Goal: Task Accomplishment & Management: Manage account settings

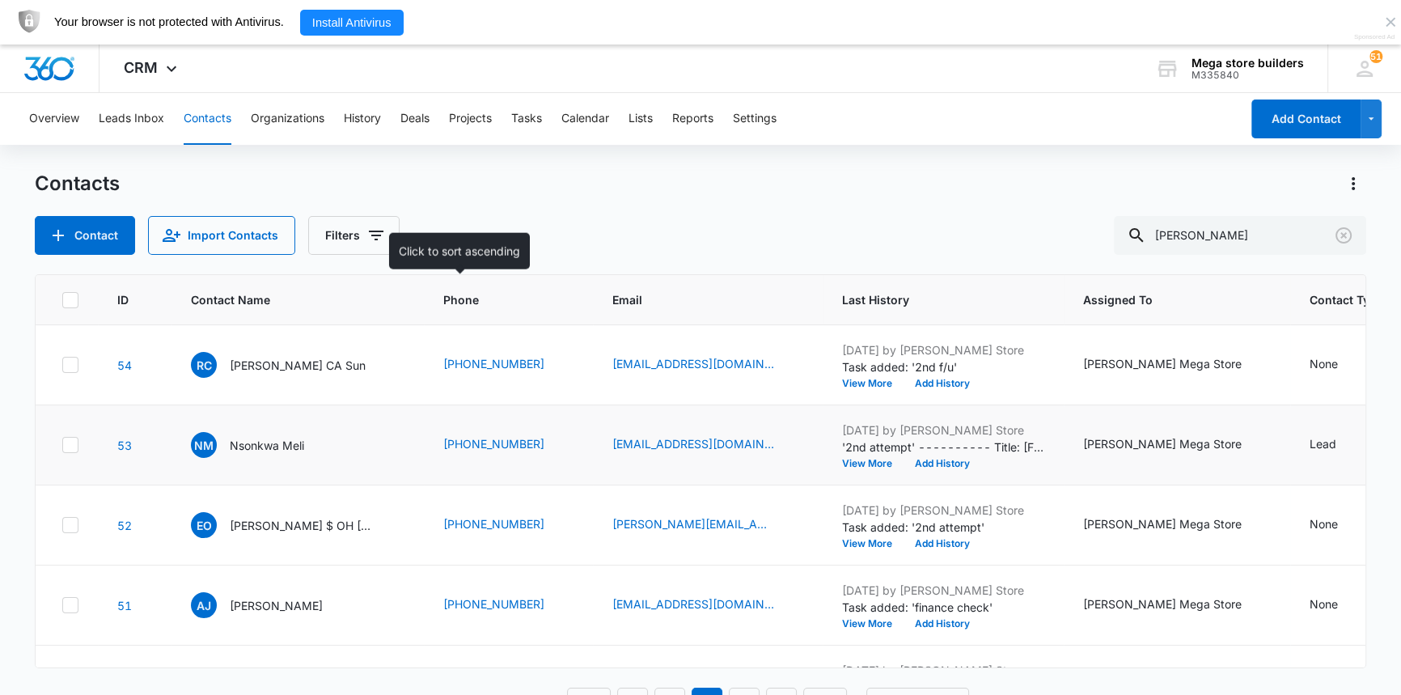
scroll to position [73, 0]
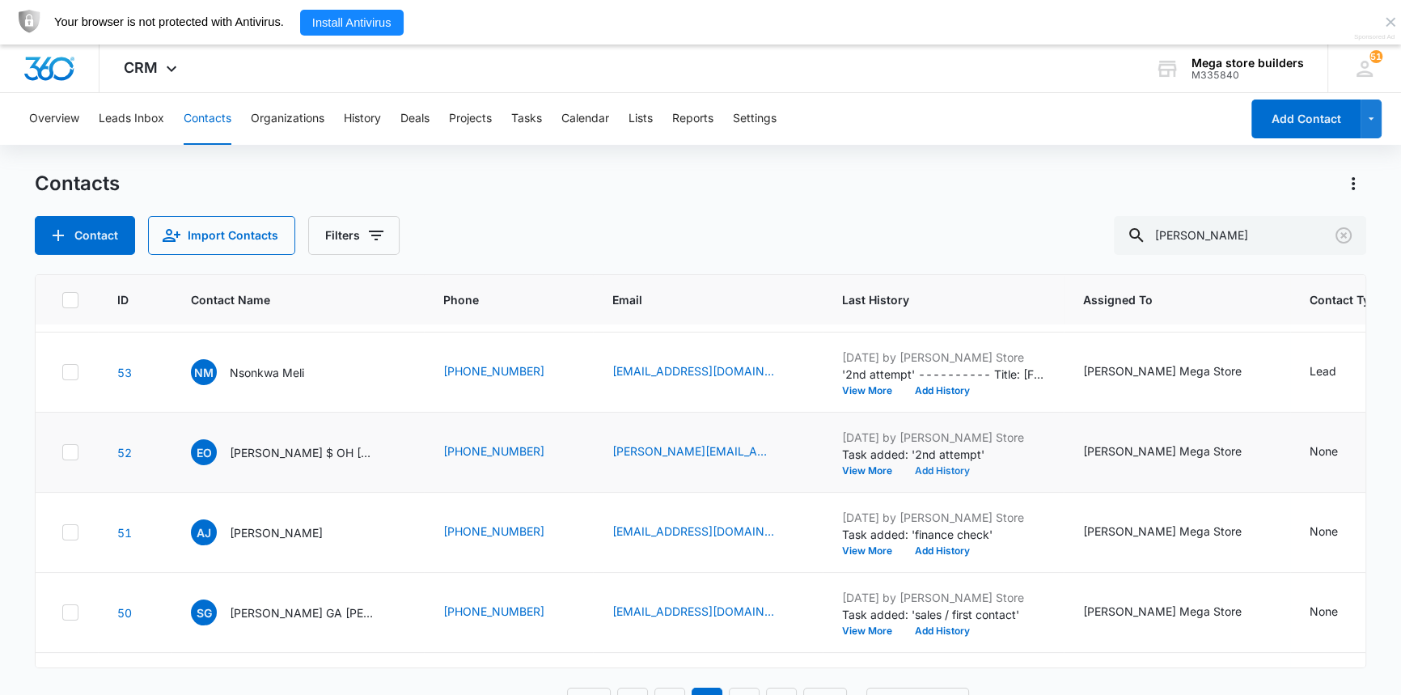
click at [904, 469] on button "Add History" at bounding box center [943, 471] width 78 height 10
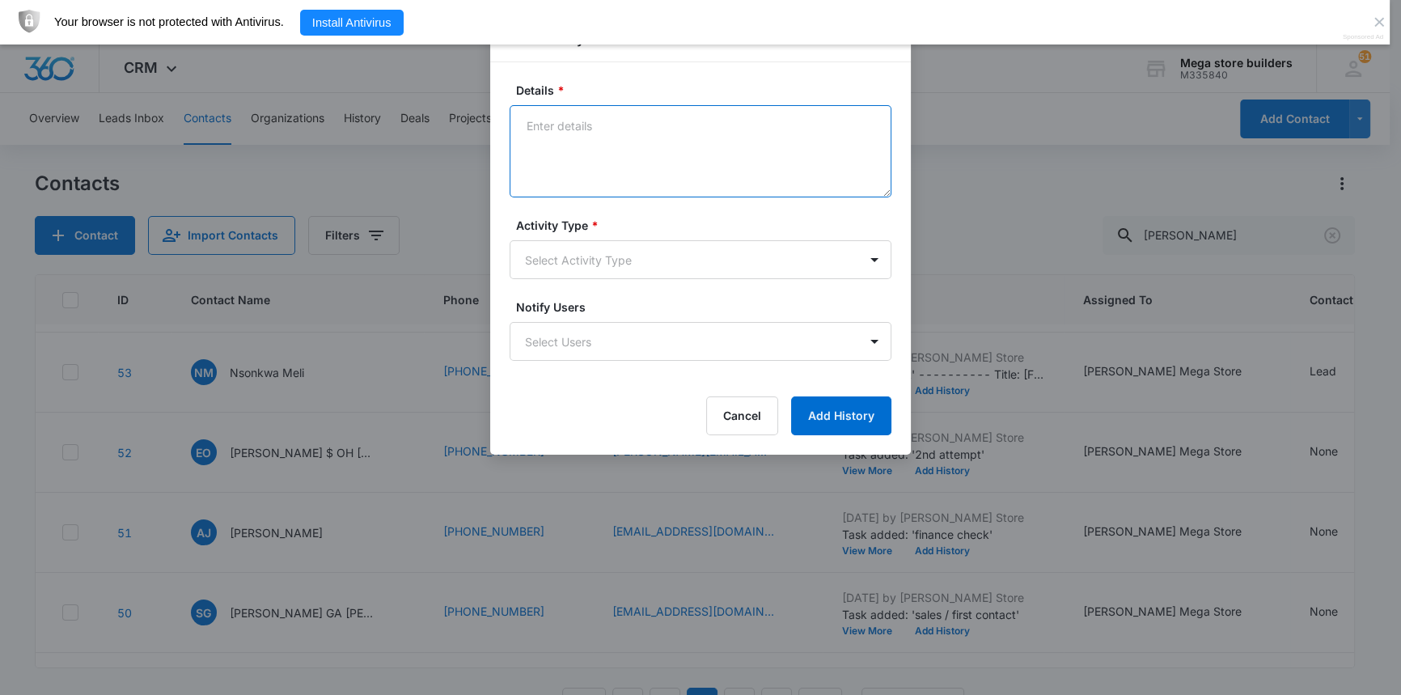
click at [650, 158] on textarea "Details *" at bounding box center [701, 151] width 382 height 92
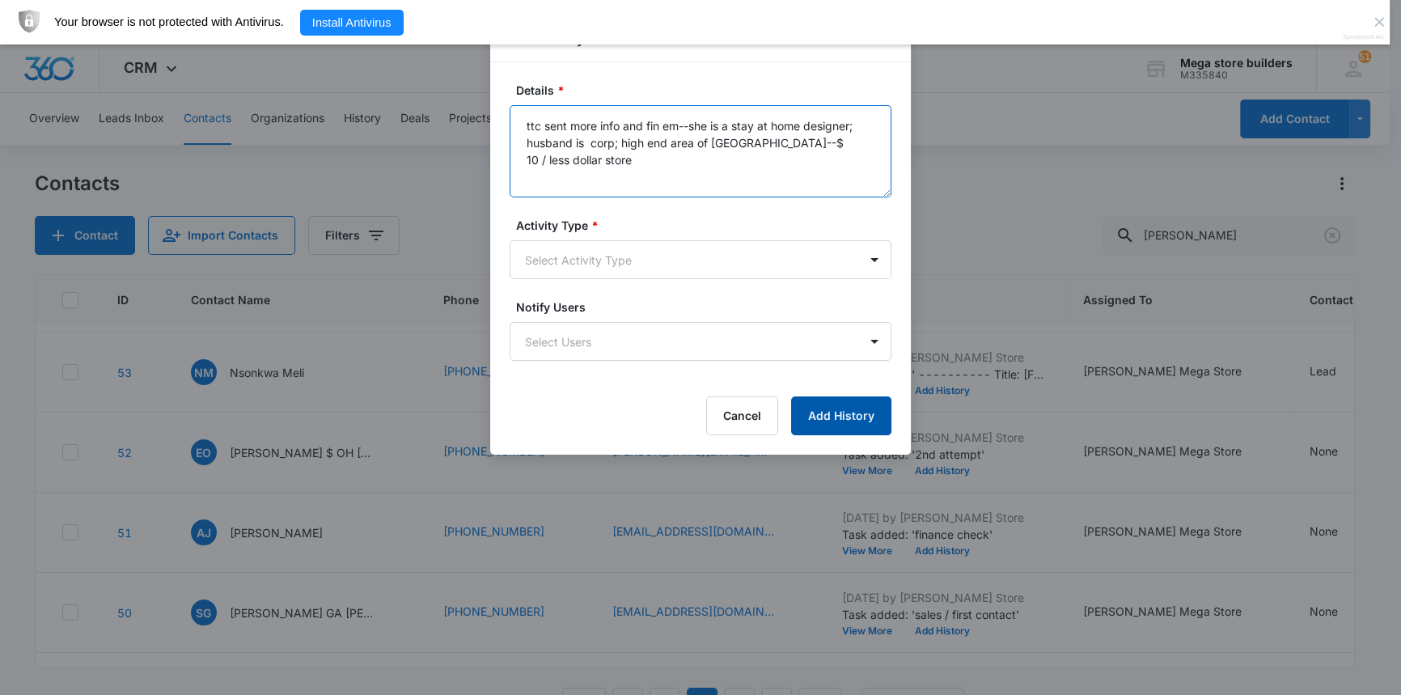
type textarea "ttc sent more info and fin em--she is a stay at home designer; husband is corp;…"
click at [816, 419] on button "Add History" at bounding box center [841, 415] width 100 height 39
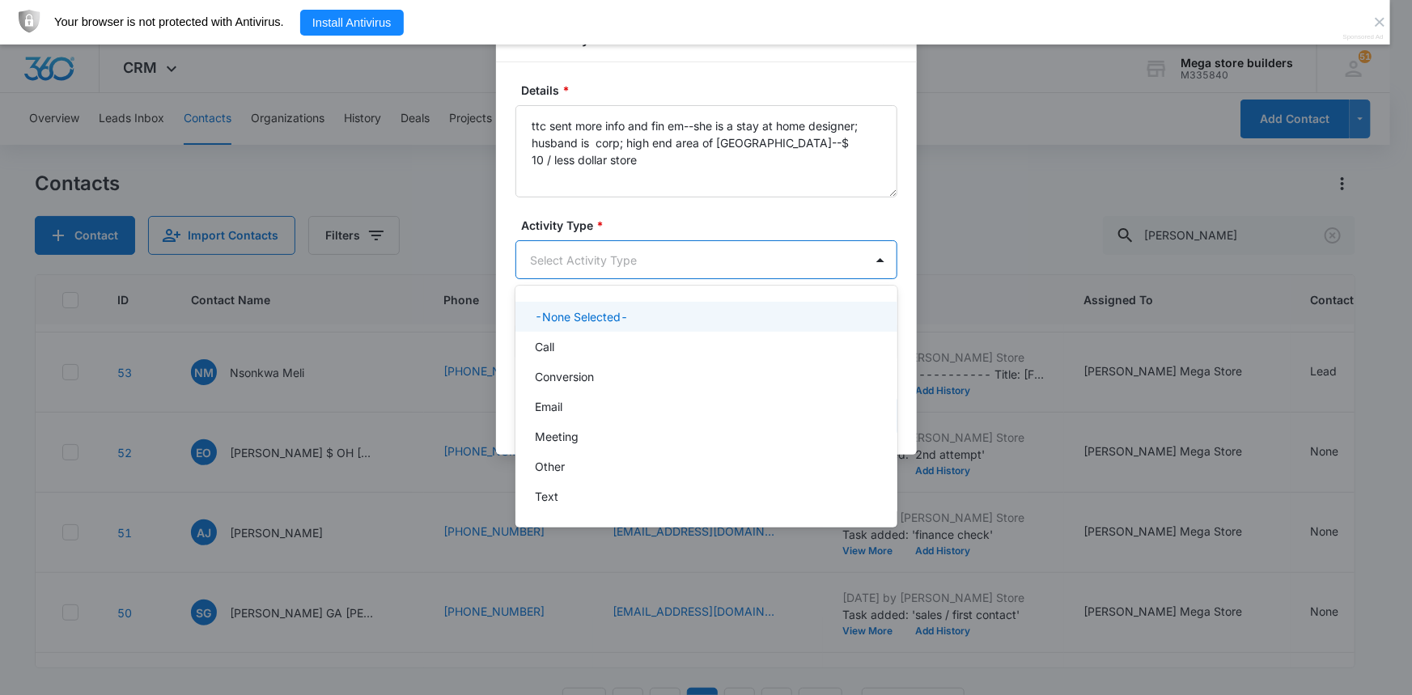
click at [587, 259] on body "CRM Apps Reputation Forms CRM Email Social Content Ads Intelligence Files Brand…" at bounding box center [706, 347] width 1412 height 695
click at [563, 352] on div "Call" at bounding box center [705, 346] width 340 height 17
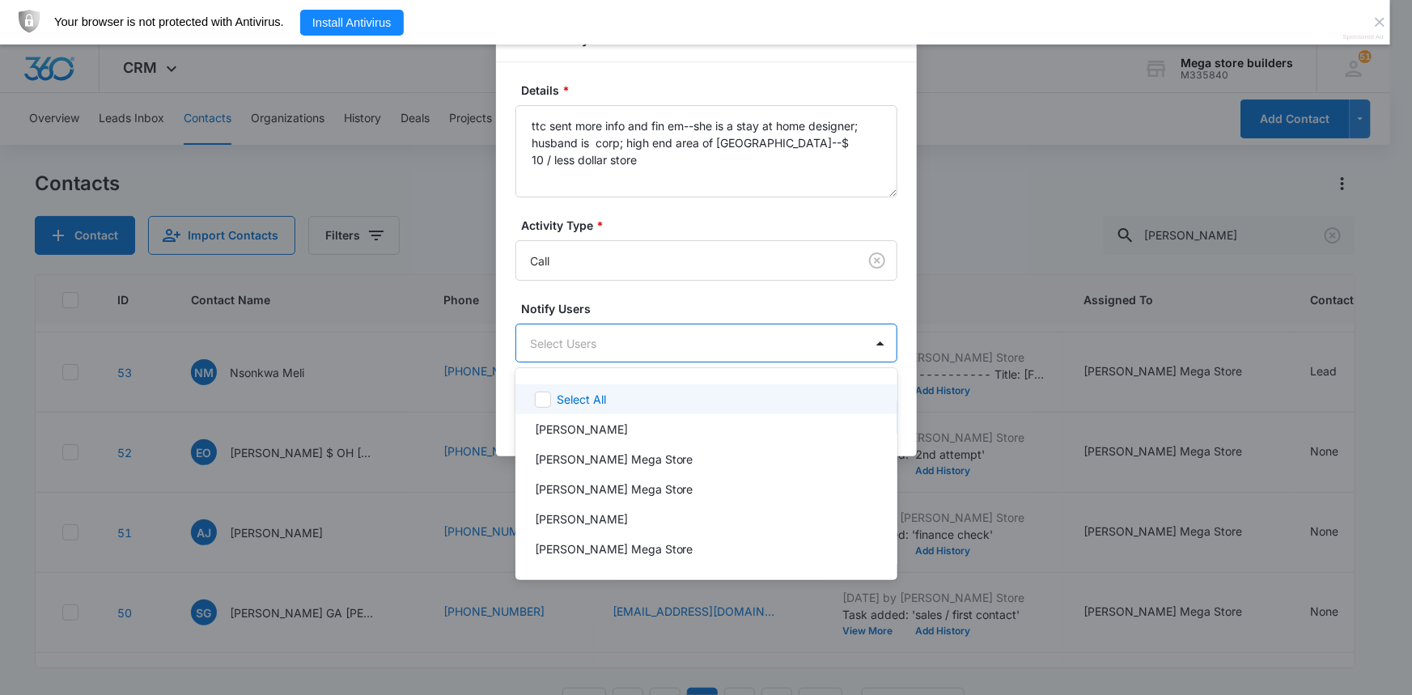
click at [680, 339] on body "CRM Apps Reputation Forms CRM Email Social Content Ads Intelligence Files Brand…" at bounding box center [706, 347] width 1412 height 695
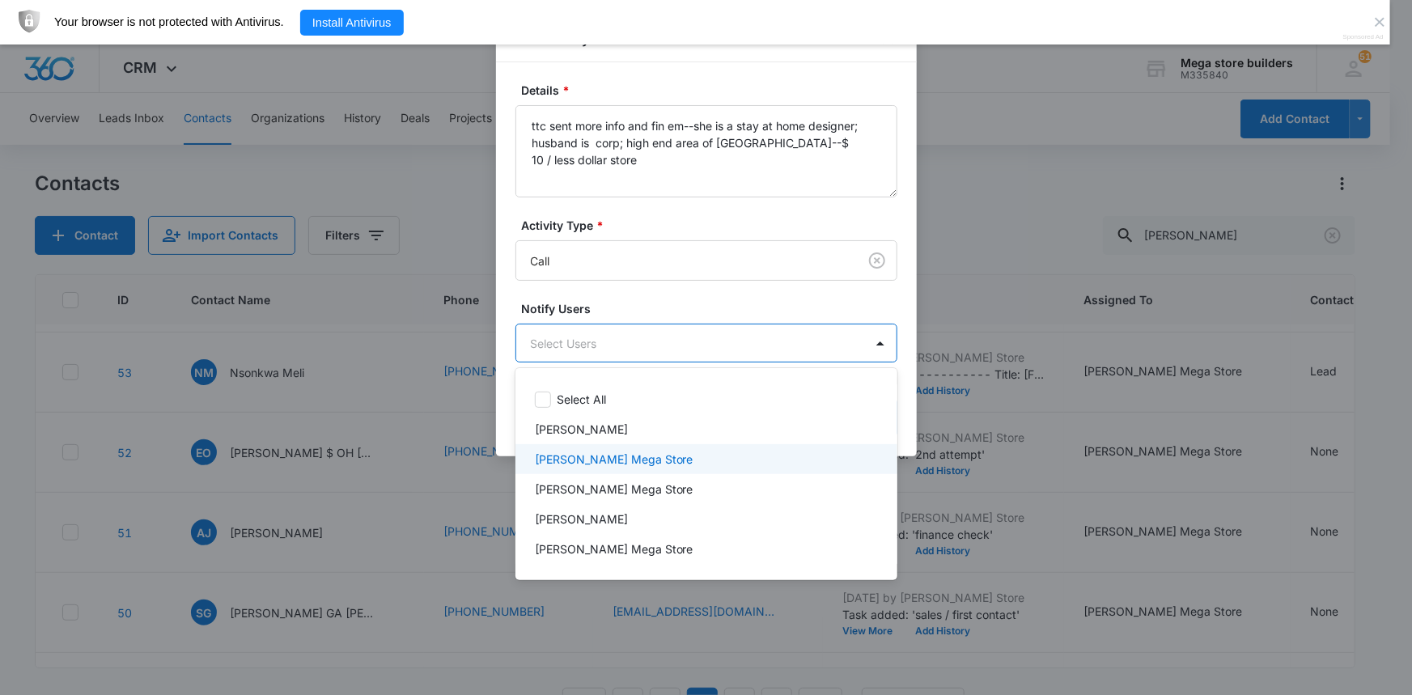
click at [587, 456] on p "[PERSON_NAME] Mega Store" at bounding box center [614, 459] width 159 height 17
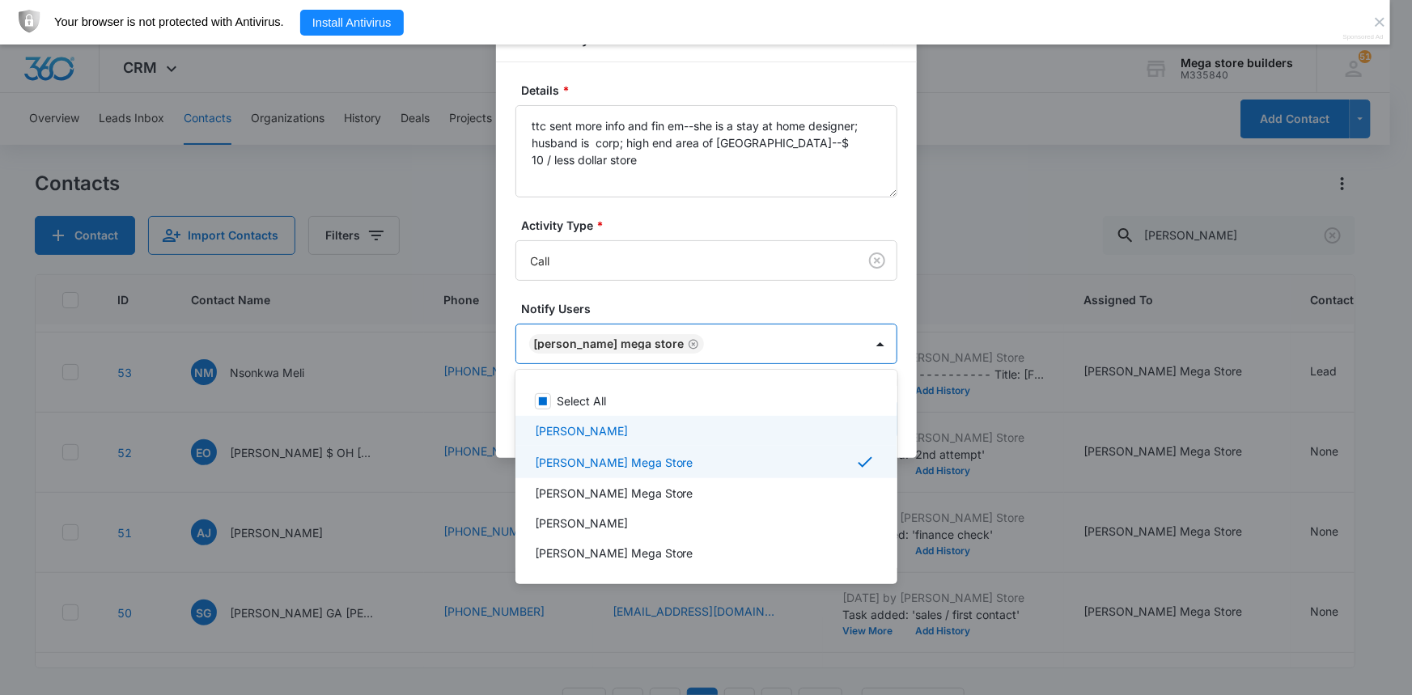
click at [1002, 439] on div at bounding box center [706, 347] width 1412 height 695
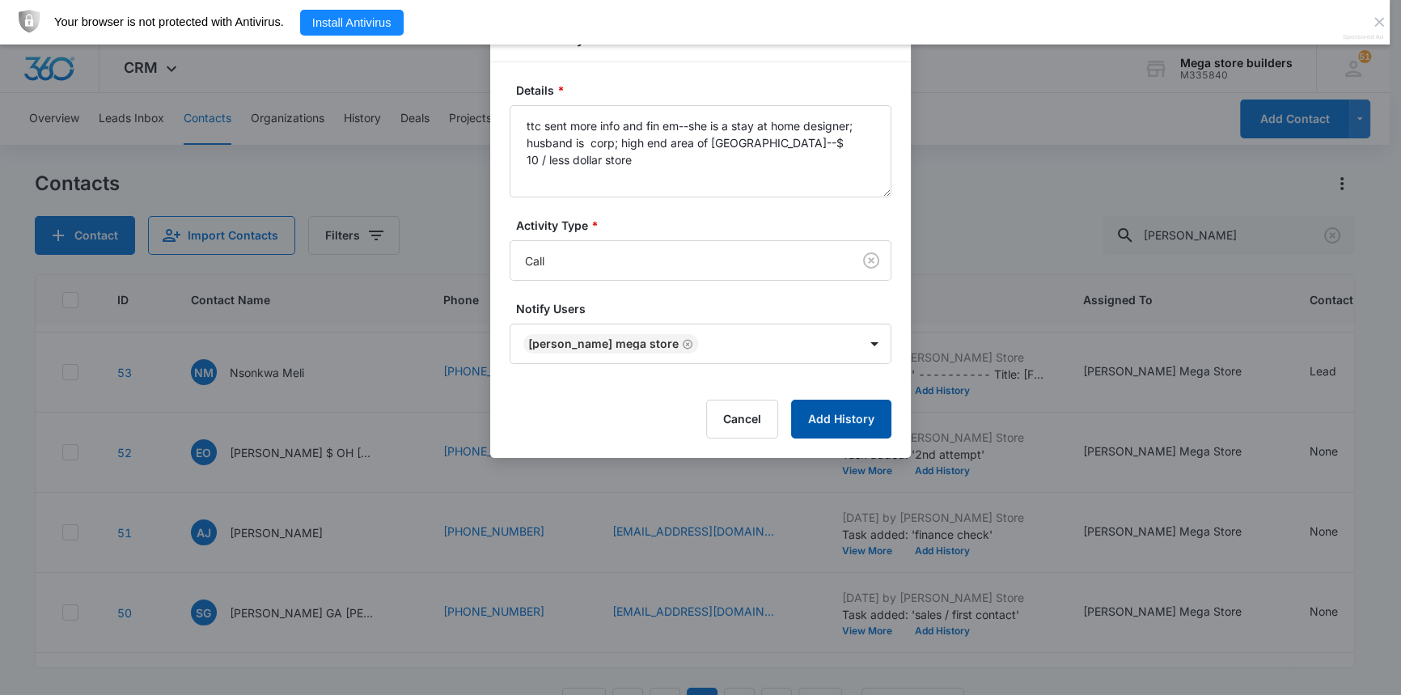
click at [848, 418] on button "Add History" at bounding box center [841, 419] width 100 height 39
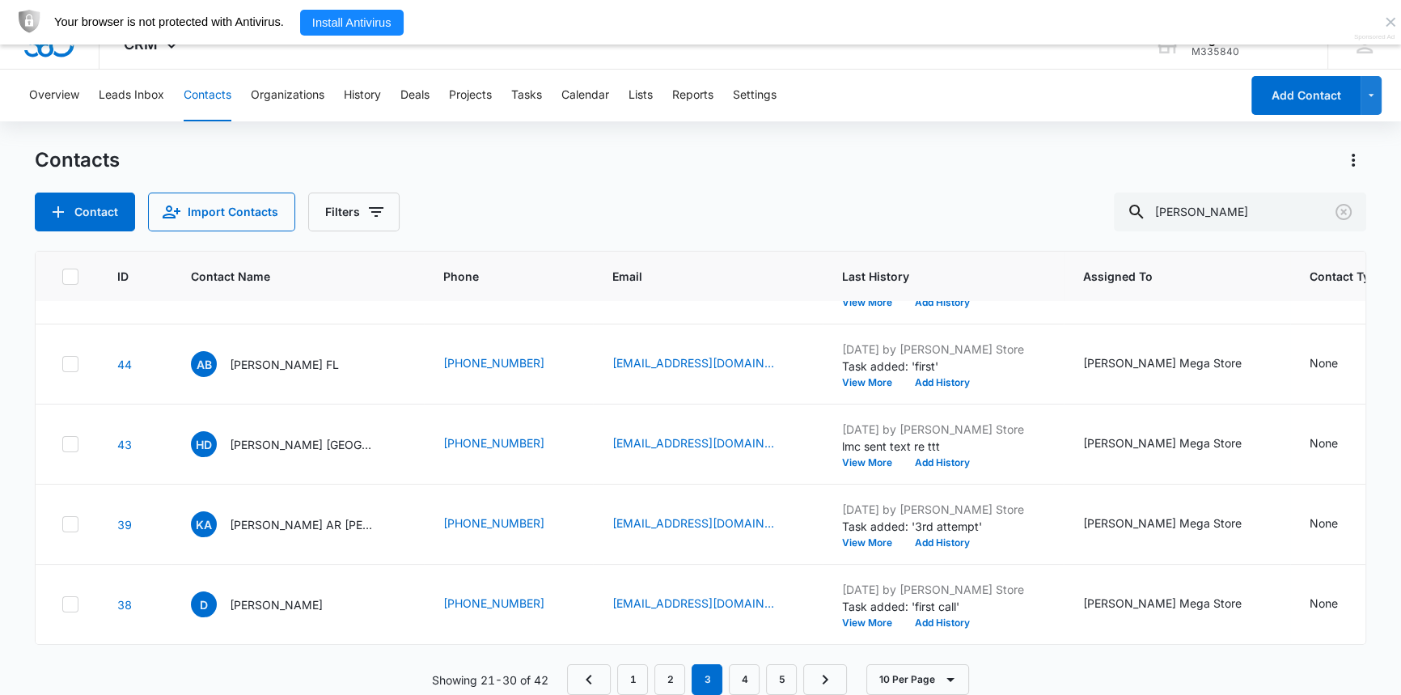
scroll to position [45, 0]
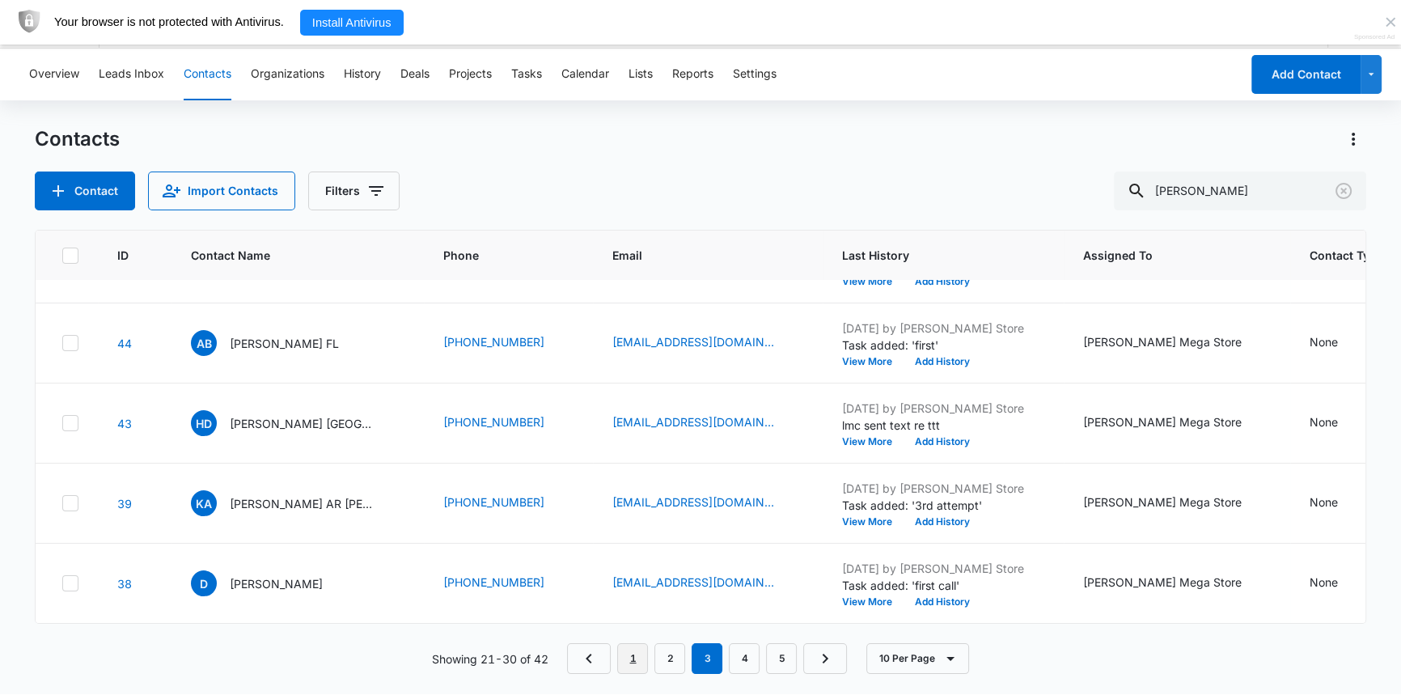
click at [623, 660] on link "1" at bounding box center [632, 658] width 31 height 31
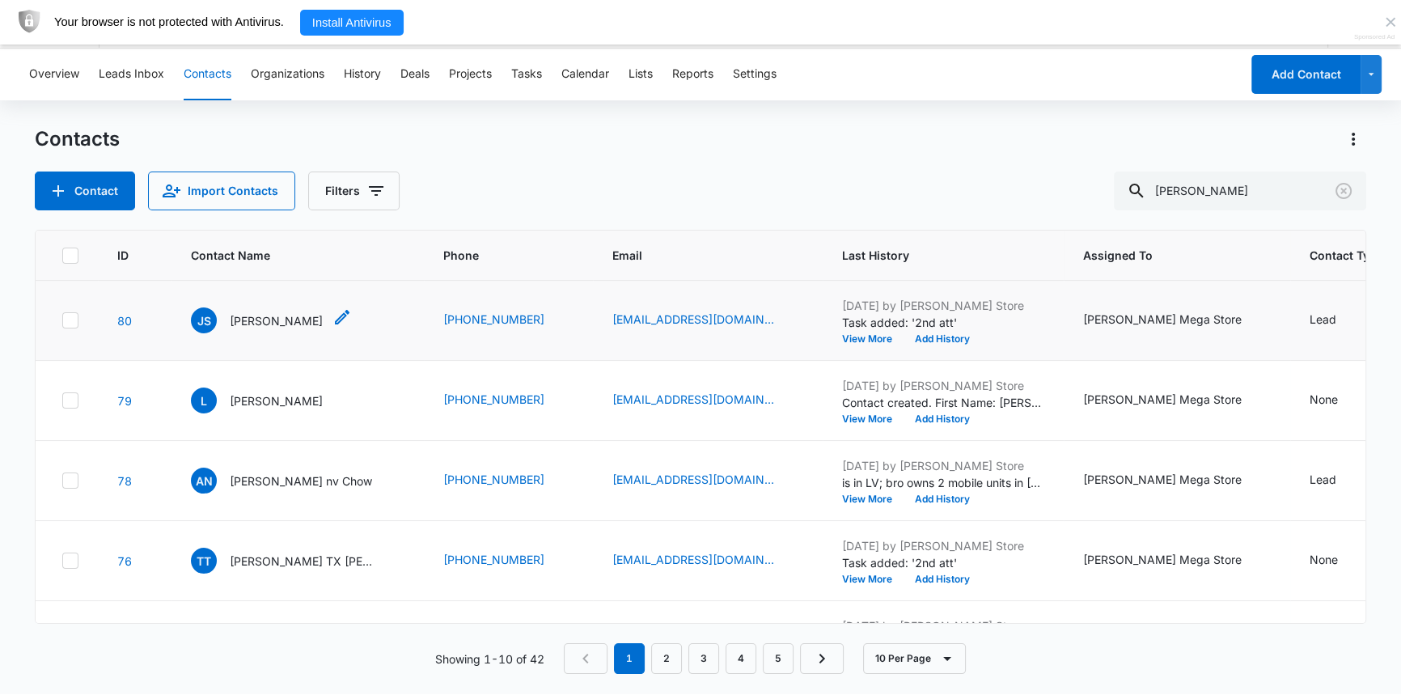
click at [335, 316] on icon "Contact Name - Jamie SC Sage - Select to Edit Field" at bounding box center [342, 317] width 15 height 15
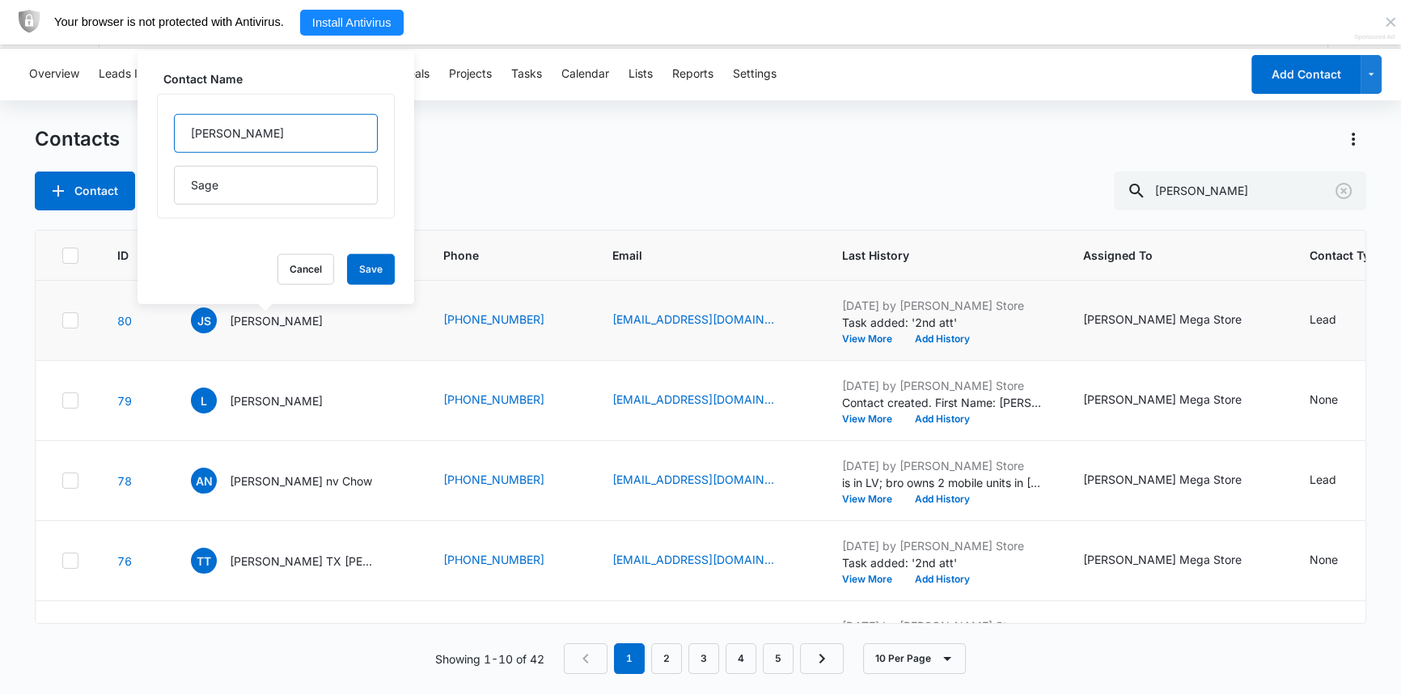
click at [225, 131] on input "[PERSON_NAME]" at bounding box center [276, 133] width 204 height 39
type input "[PERSON_NAME] ([PERSON_NAME]) SC"
click at [349, 265] on button "Save" at bounding box center [371, 269] width 48 height 31
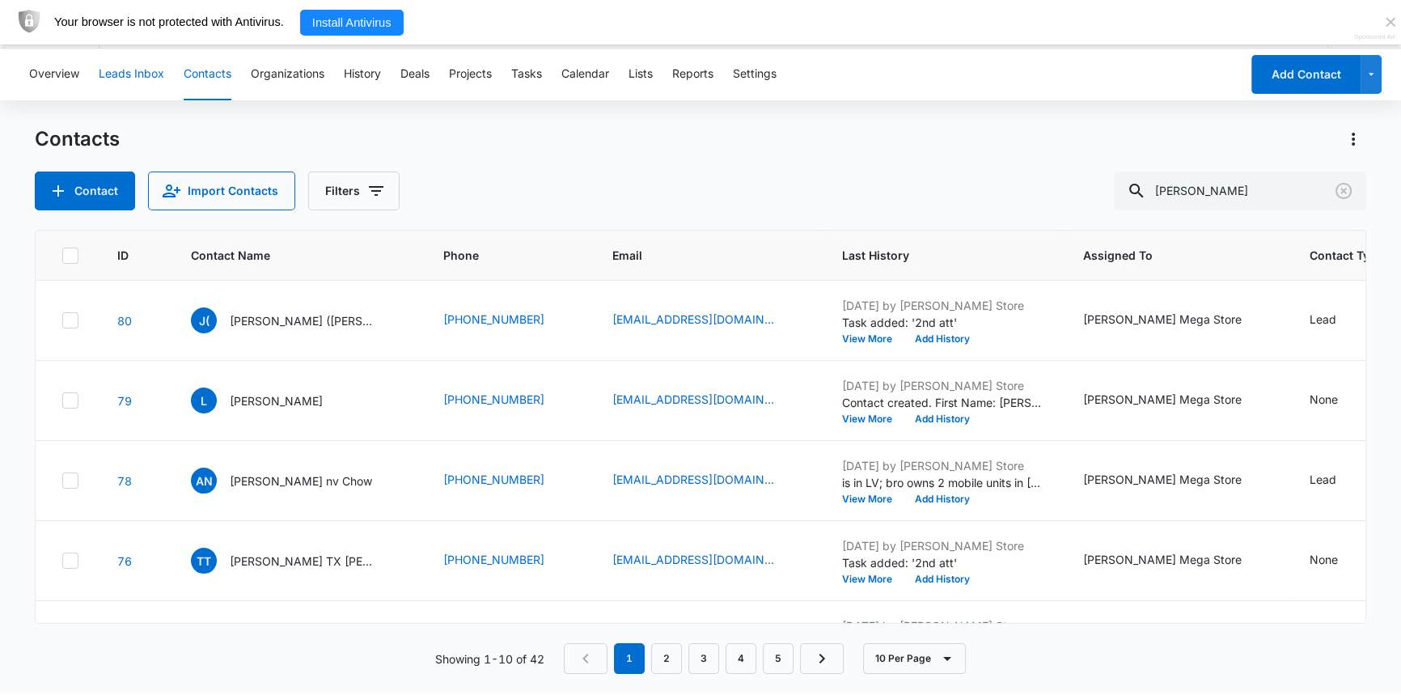
click at [144, 78] on button "Leads Inbox" at bounding box center [132, 75] width 66 height 52
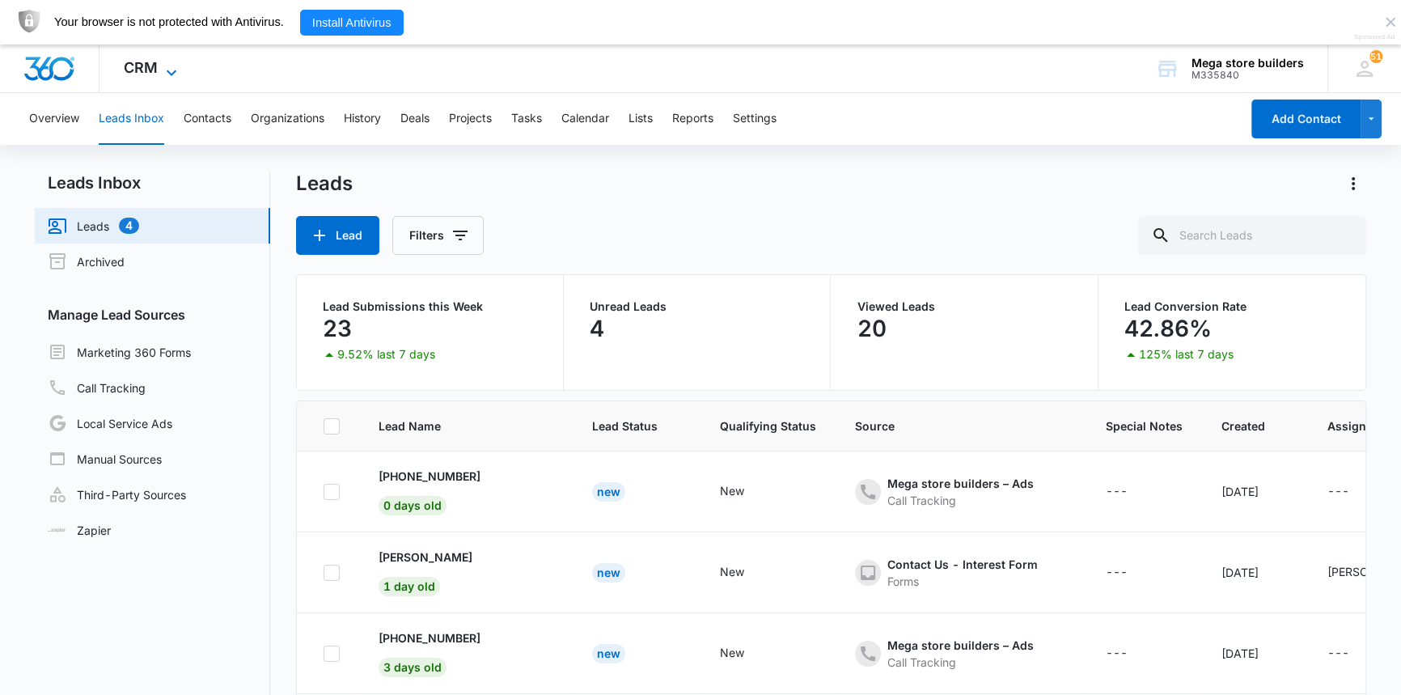
click at [173, 70] on icon at bounding box center [171, 72] width 19 height 19
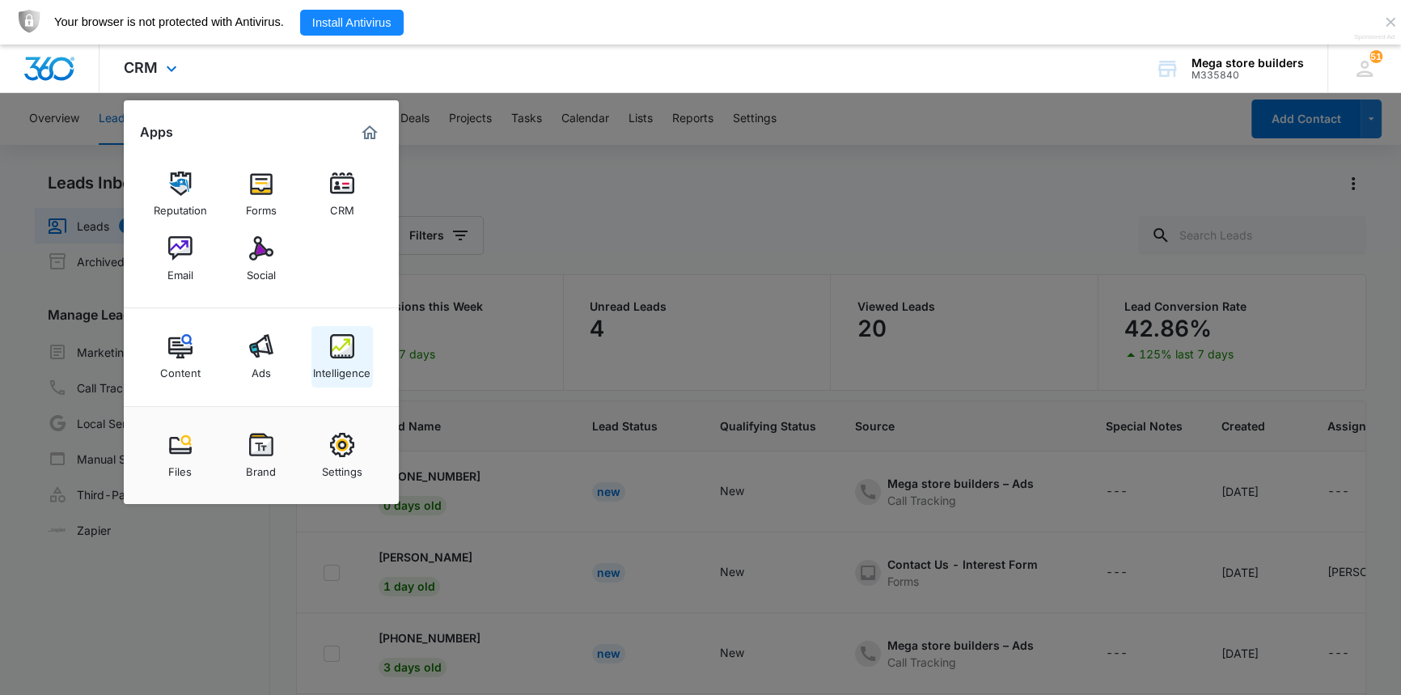
click at [354, 354] on link "Intelligence" at bounding box center [342, 356] width 61 height 61
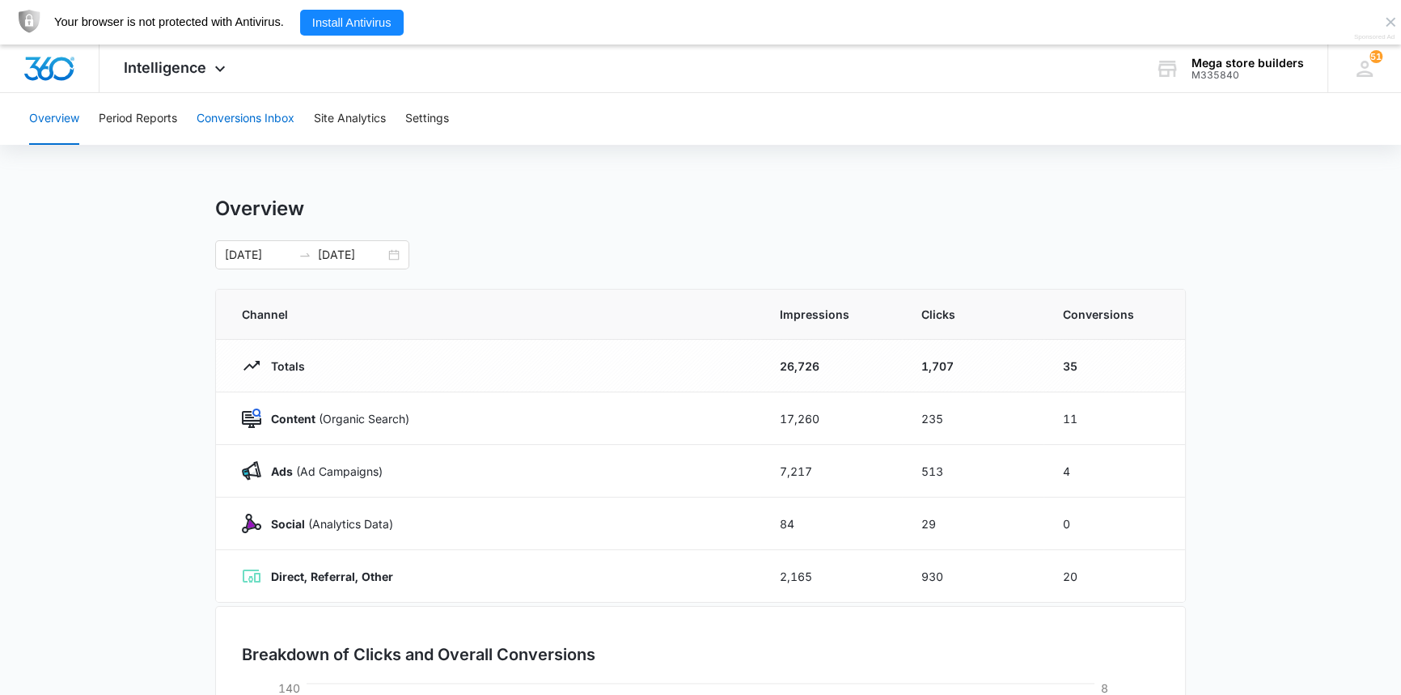
click at [254, 120] on button "Conversions Inbox" at bounding box center [246, 119] width 98 height 52
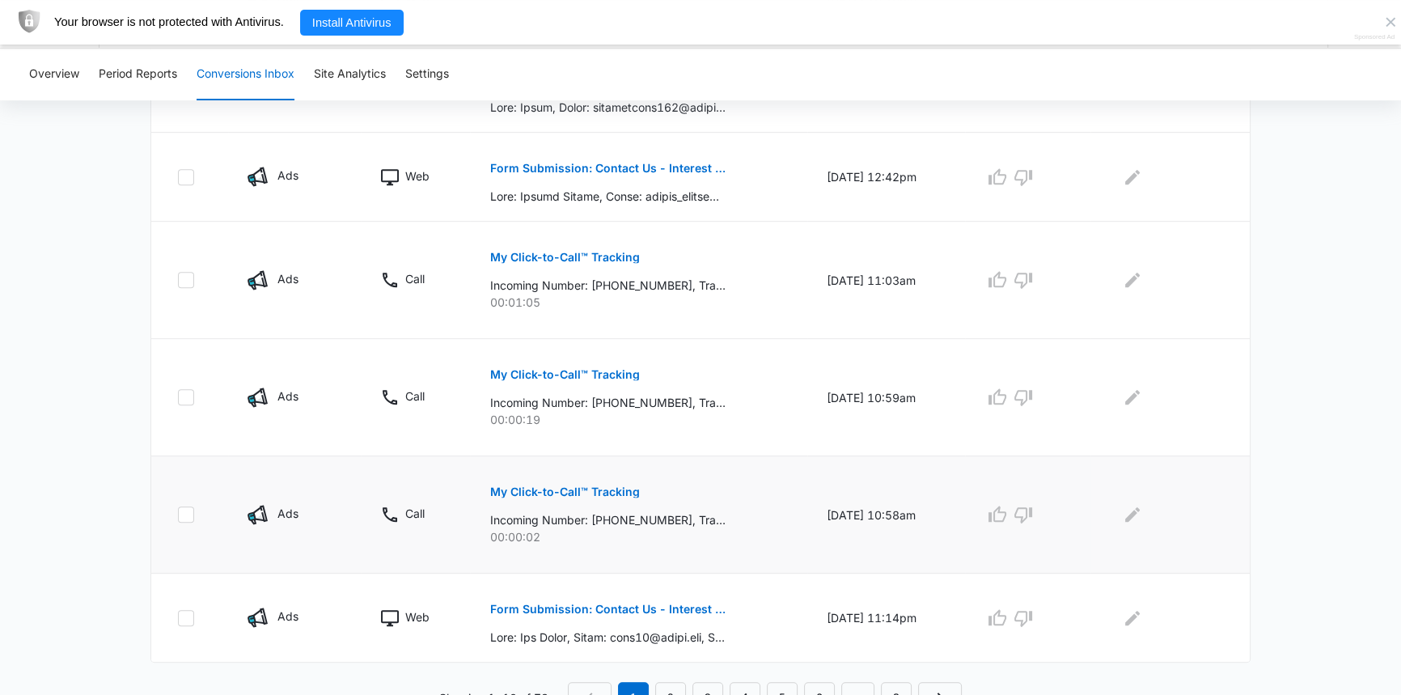
scroll to position [912, 0]
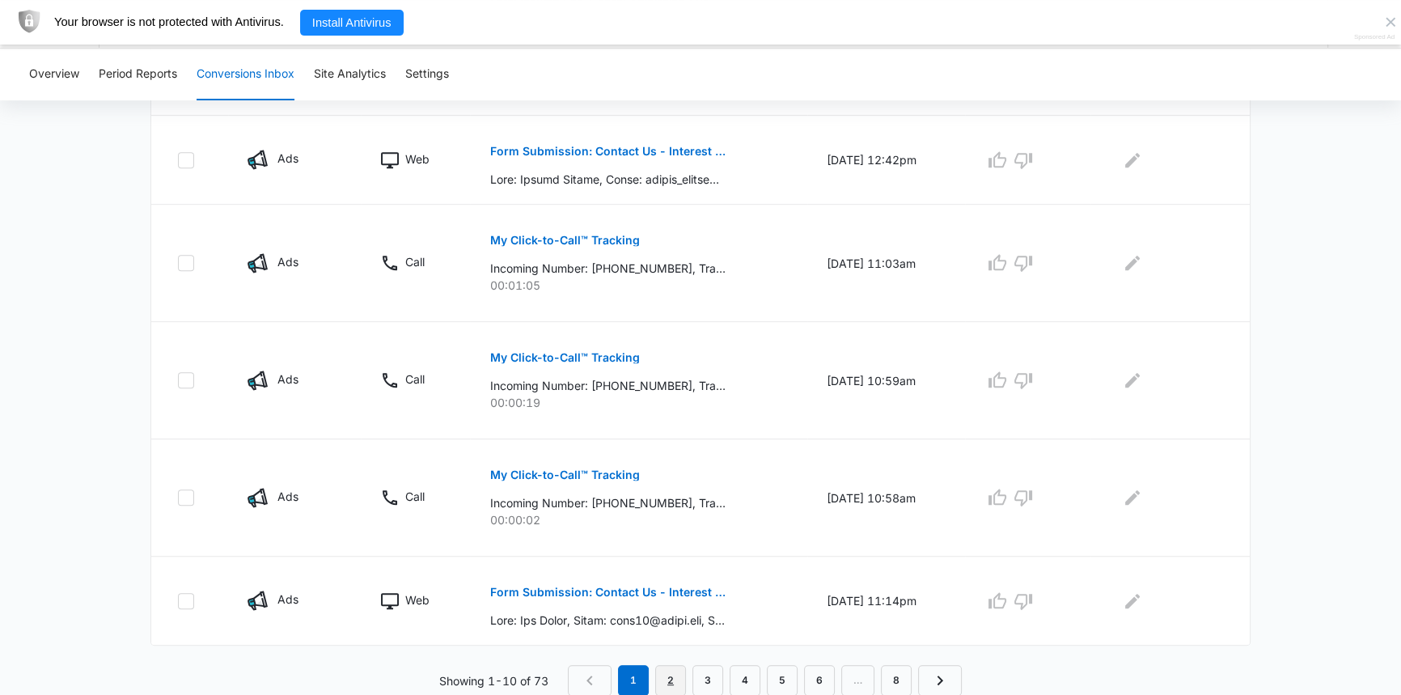
click at [667, 680] on link "2" at bounding box center [670, 680] width 31 height 31
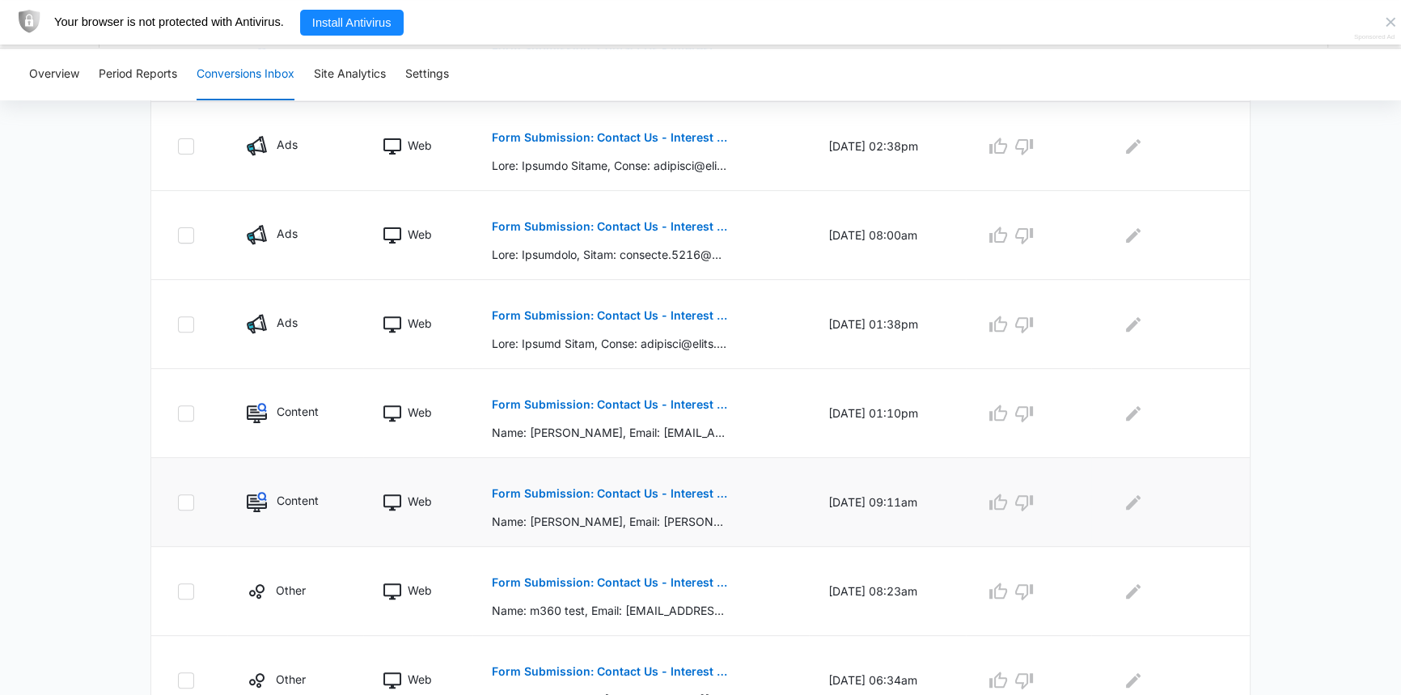
scroll to position [799, 0]
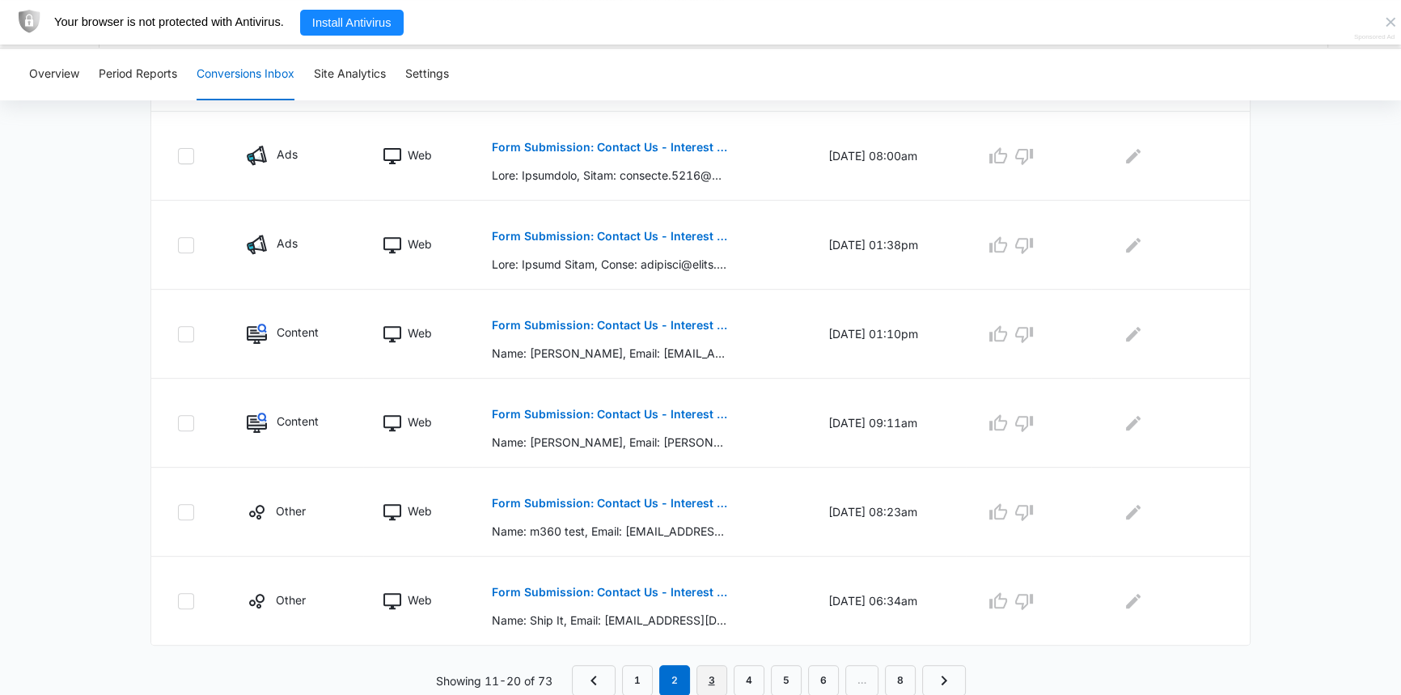
click at [714, 678] on link "3" at bounding box center [712, 680] width 31 height 31
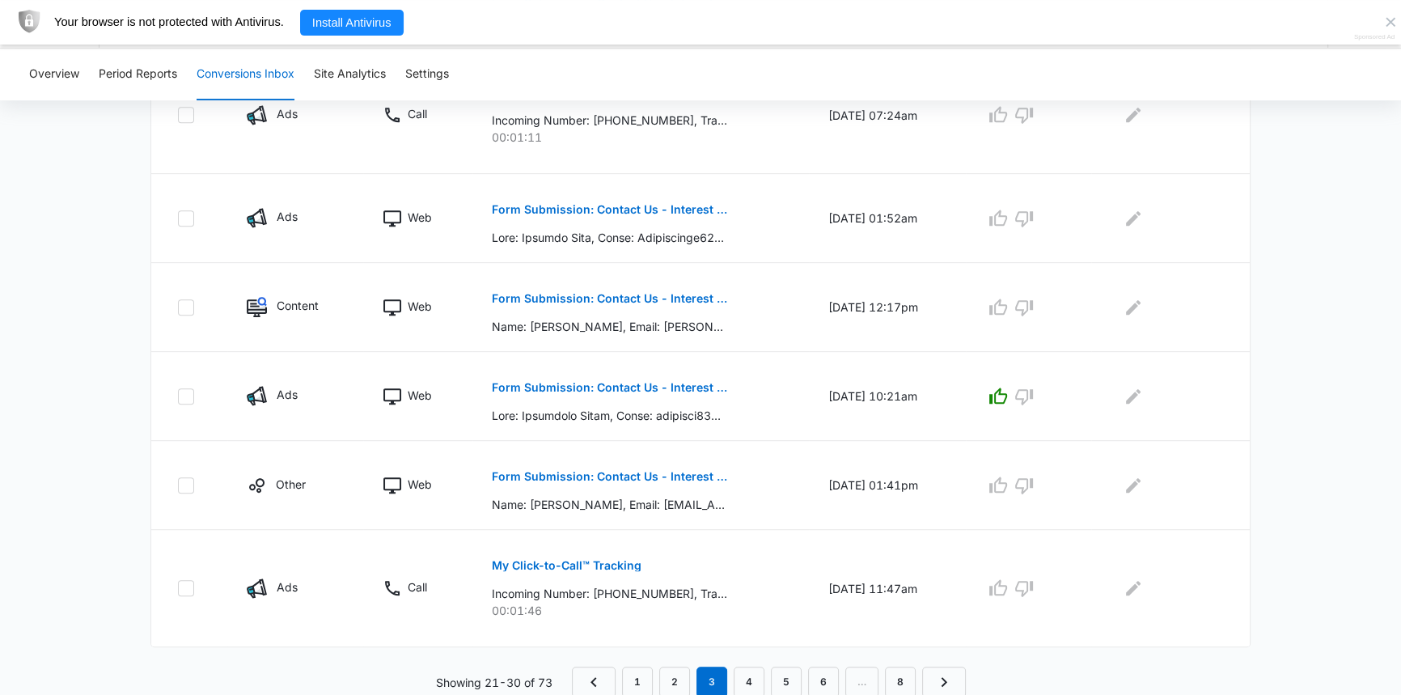
scroll to position [883, 0]
click at [636, 672] on link "1" at bounding box center [637, 681] width 31 height 31
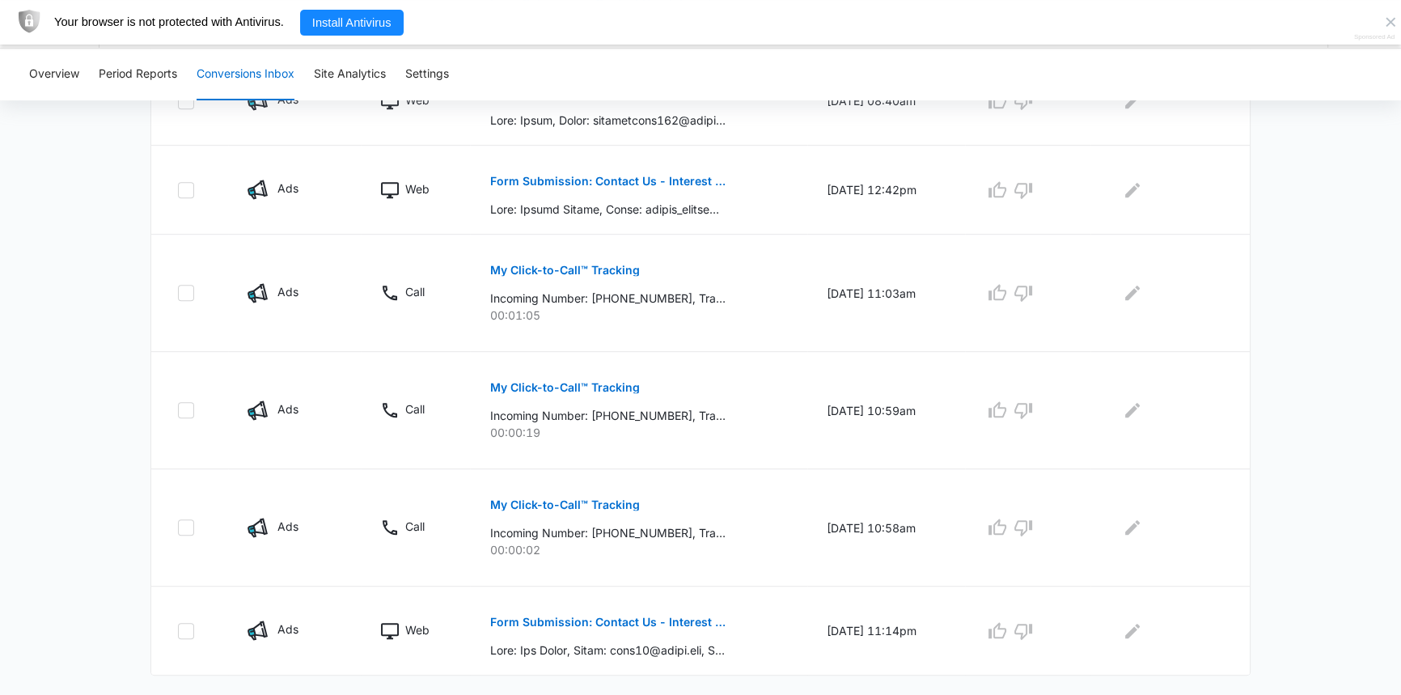
scroll to position [912, 0]
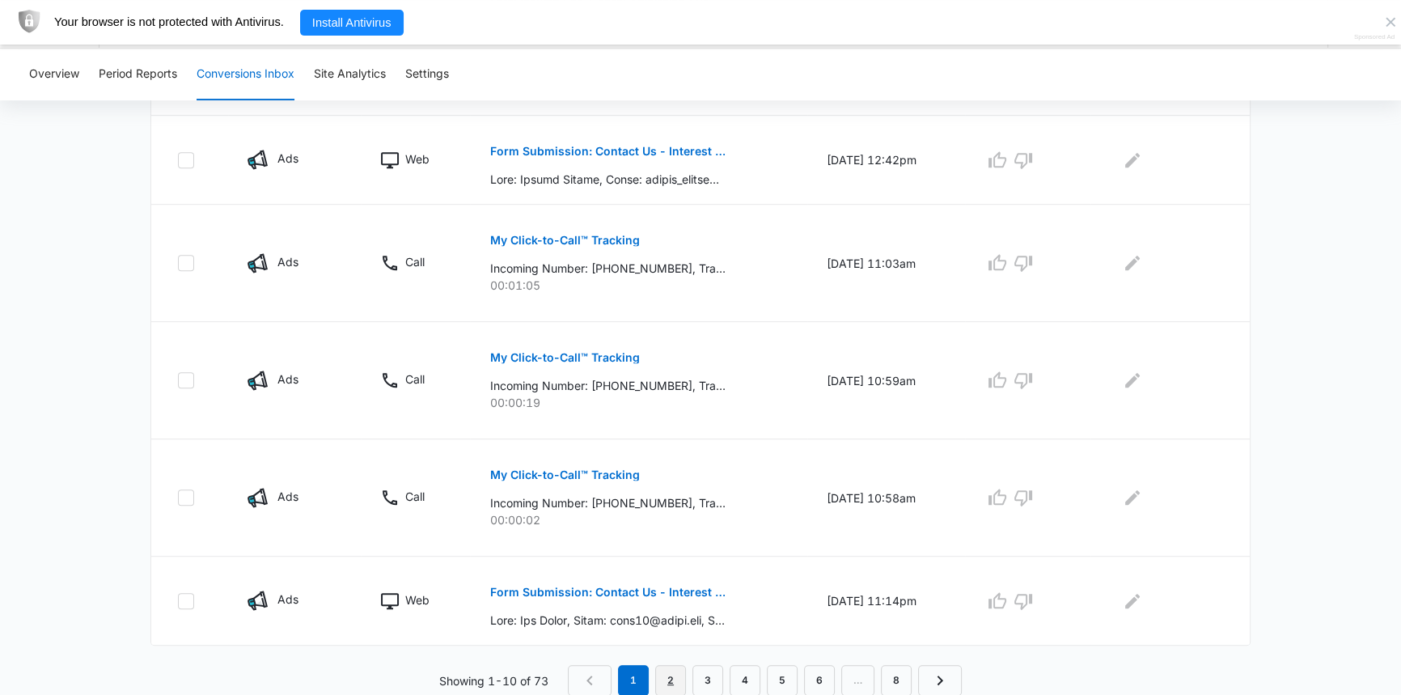
click at [675, 680] on link "2" at bounding box center [670, 680] width 31 height 31
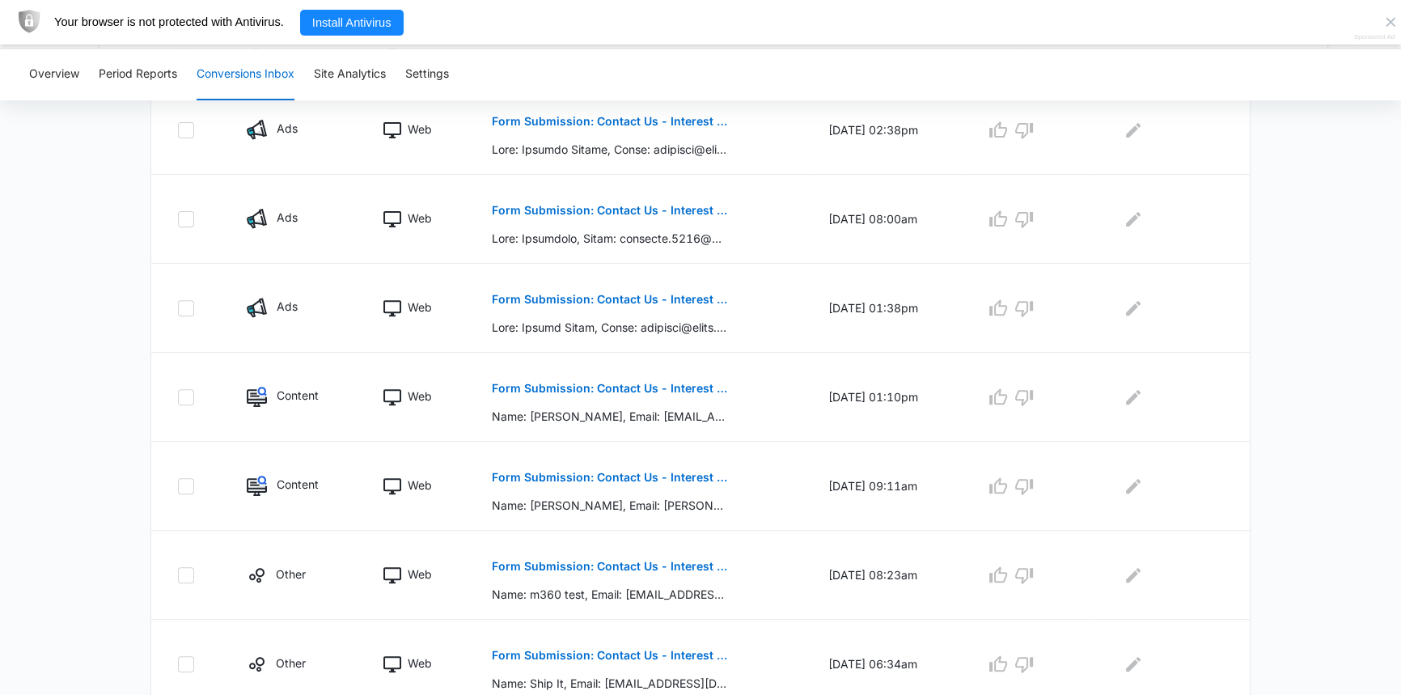
scroll to position [799, 0]
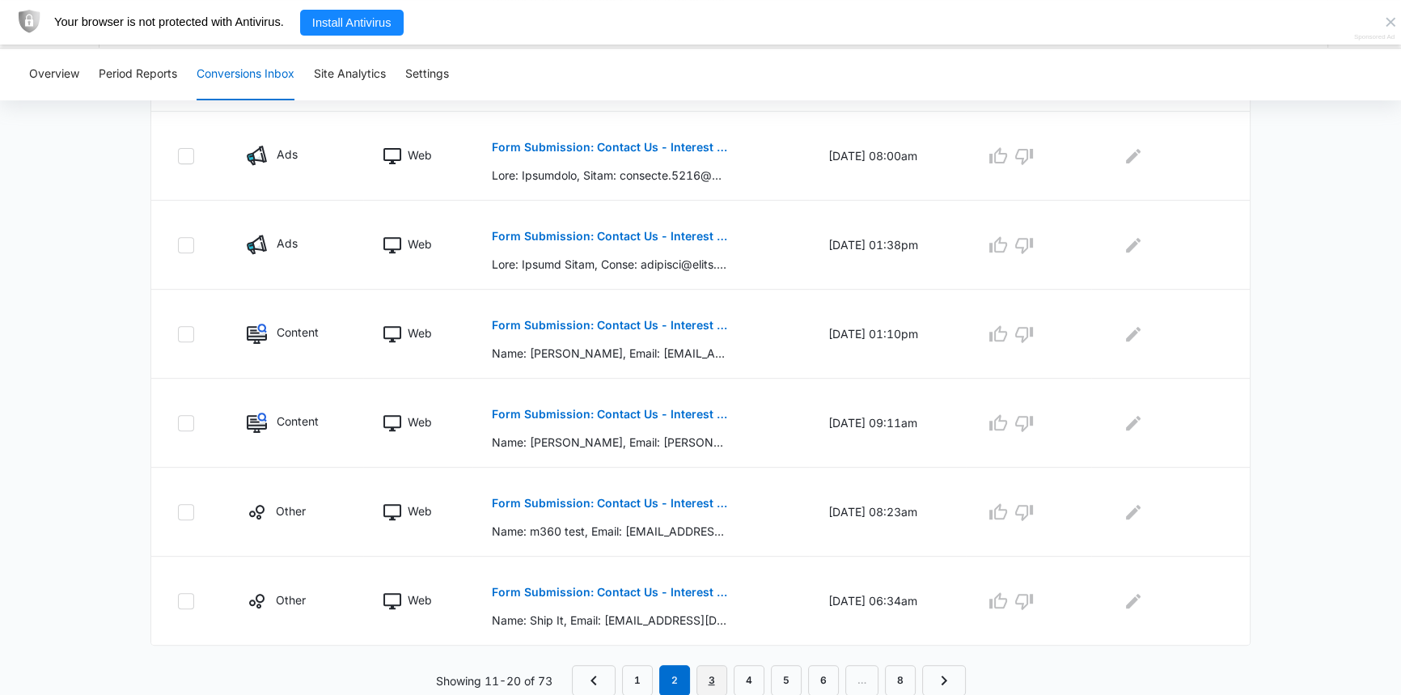
click at [719, 680] on link "3" at bounding box center [712, 680] width 31 height 31
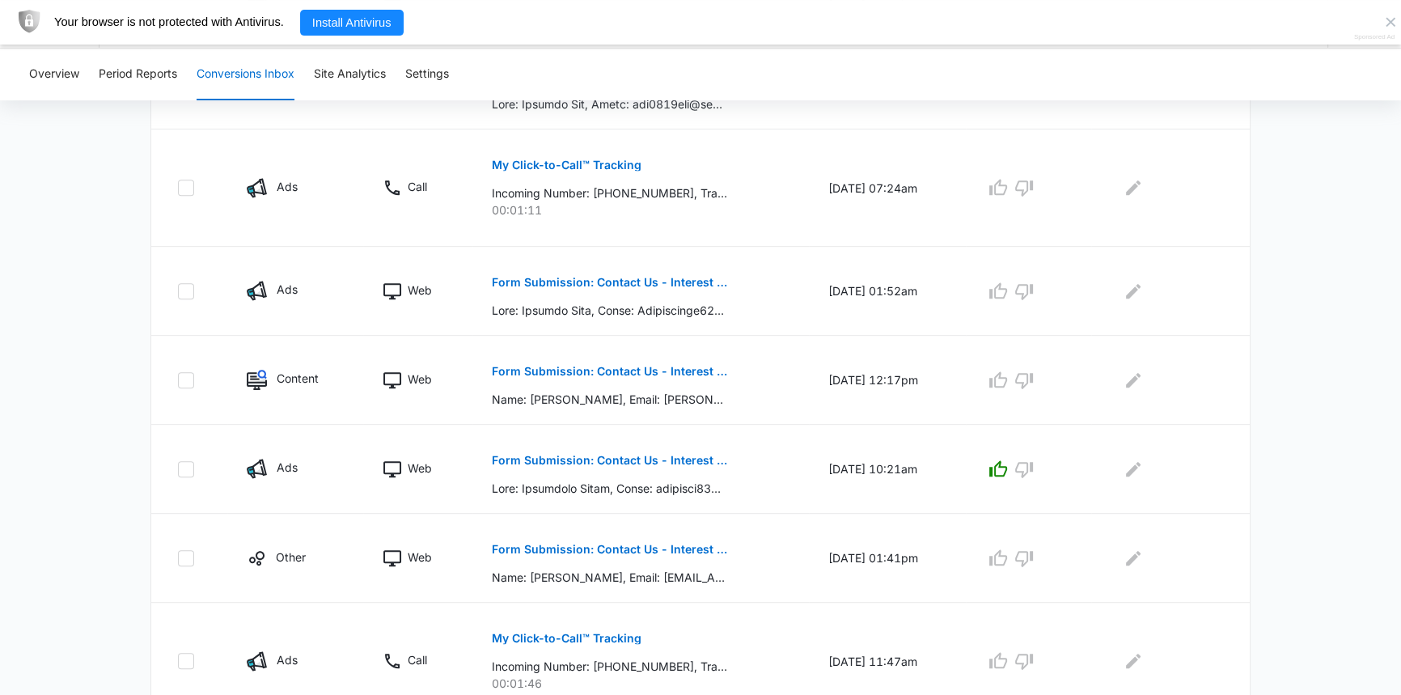
scroll to position [883, 0]
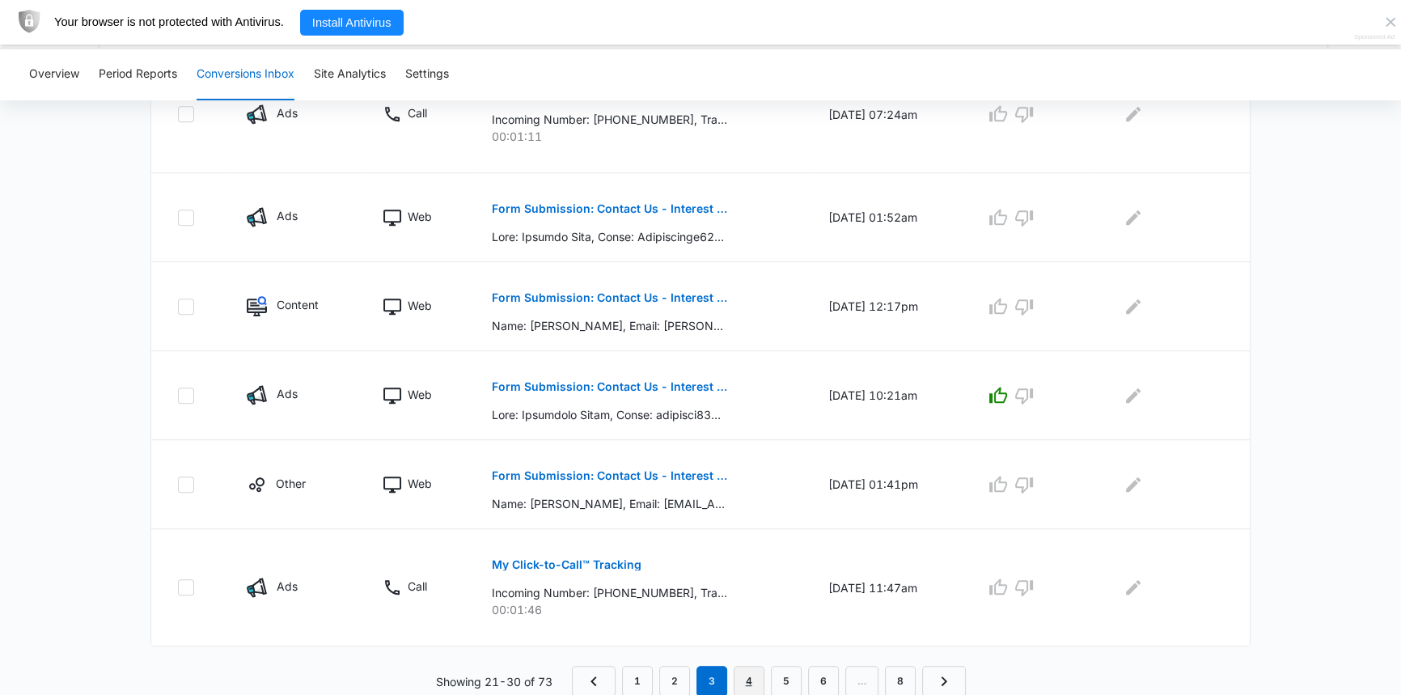
click at [752, 686] on link "4" at bounding box center [749, 681] width 31 height 31
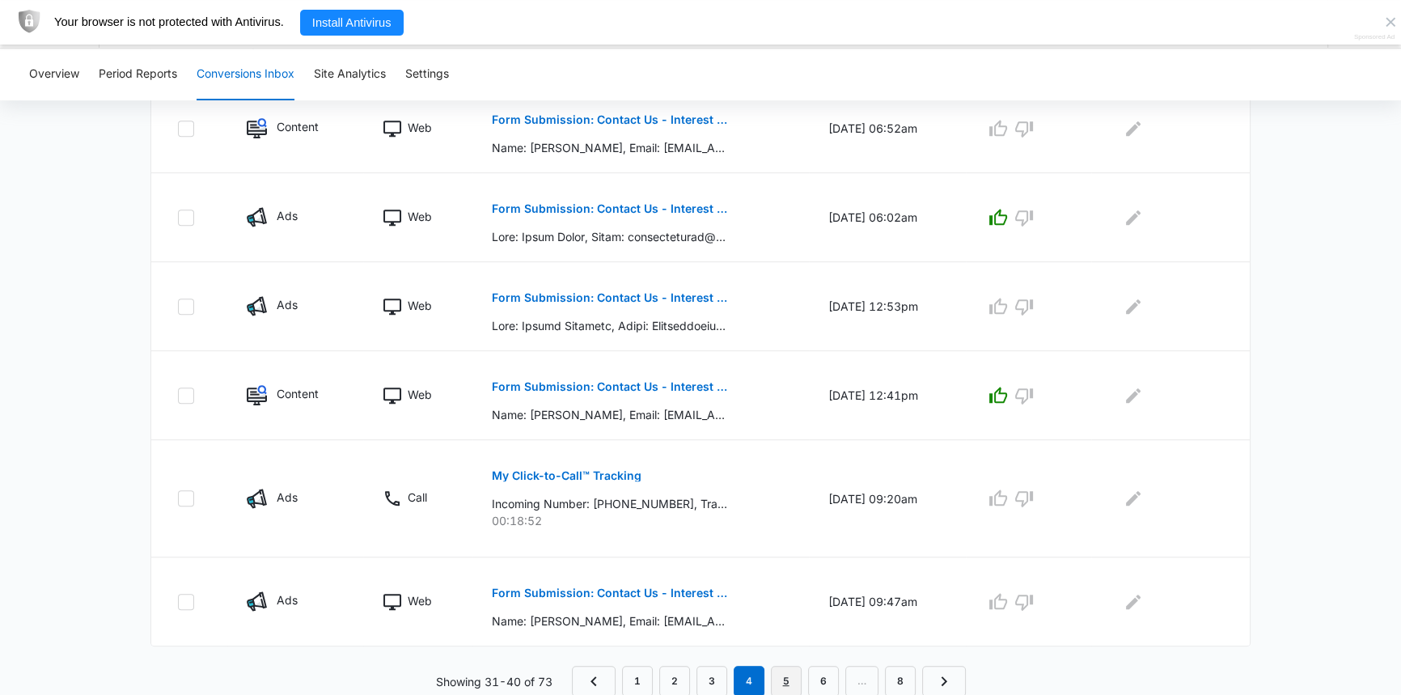
click at [788, 687] on link "5" at bounding box center [786, 681] width 31 height 31
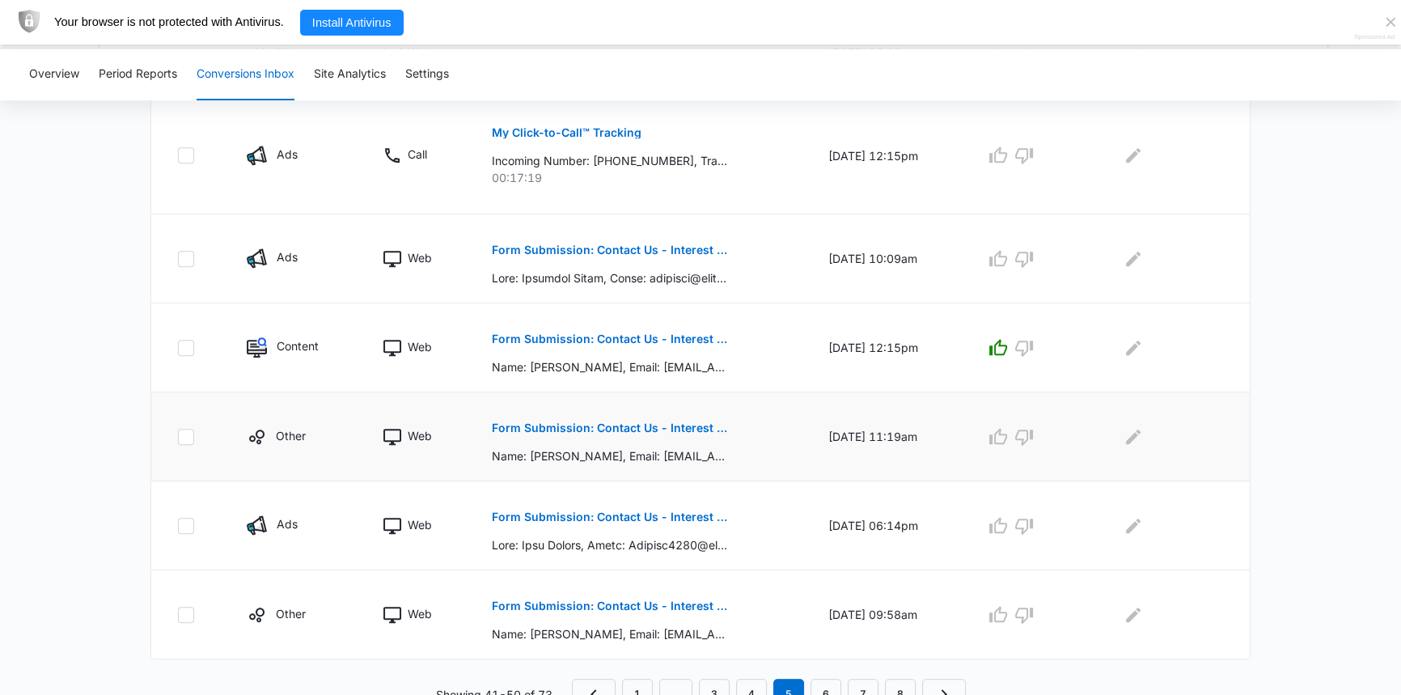
scroll to position [912, 0]
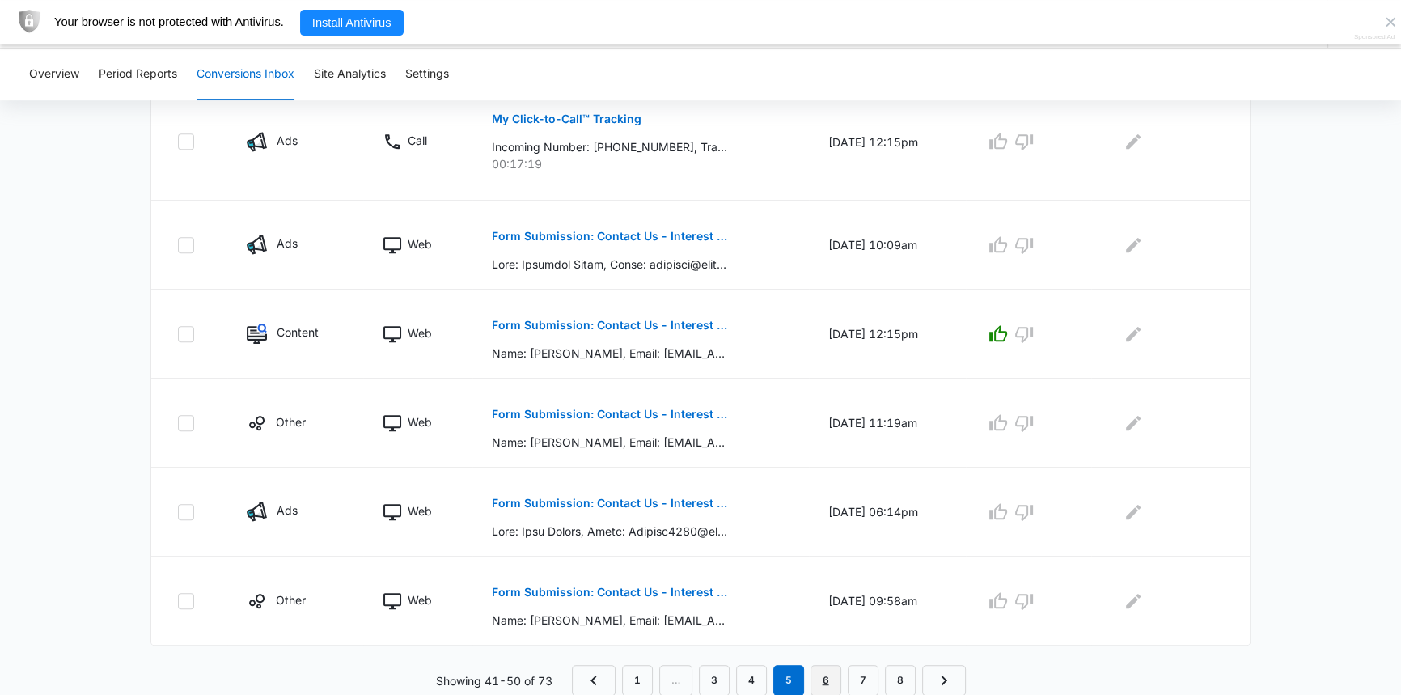
click at [827, 683] on link "6" at bounding box center [826, 680] width 31 height 31
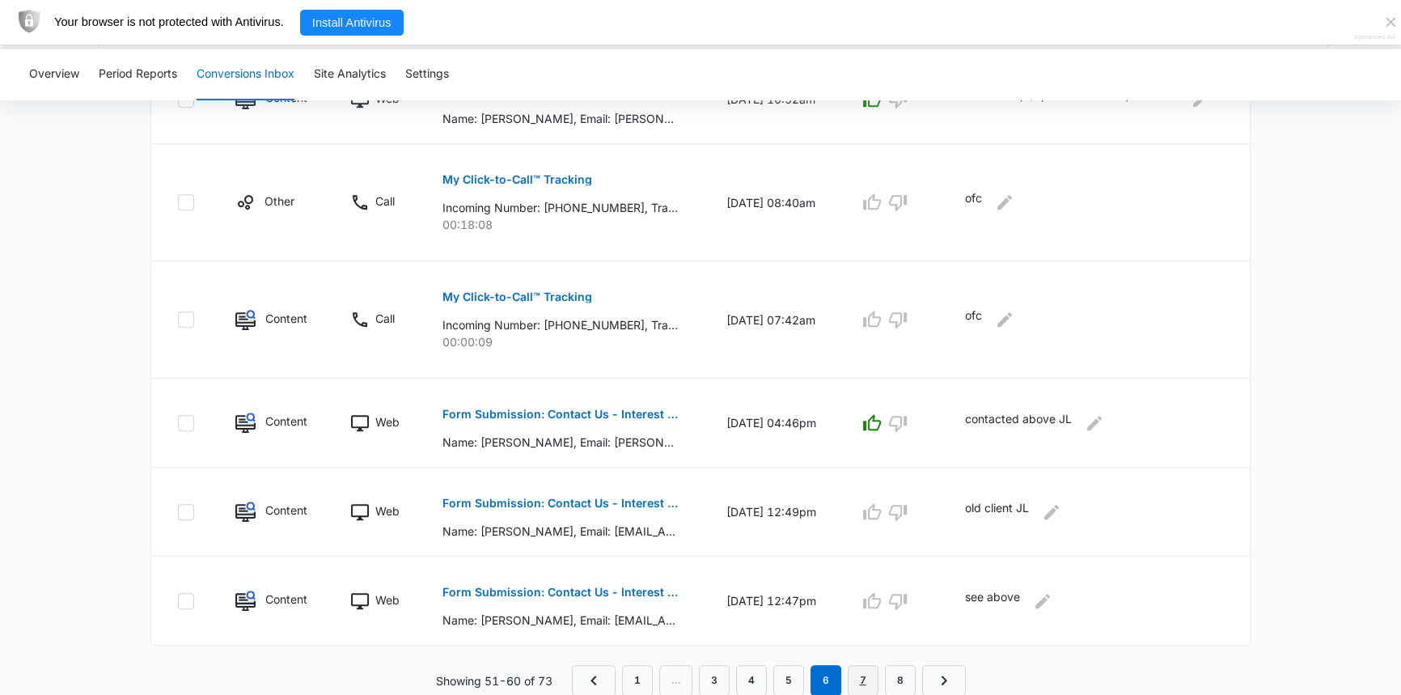
click at [869, 678] on link "7" at bounding box center [863, 680] width 31 height 31
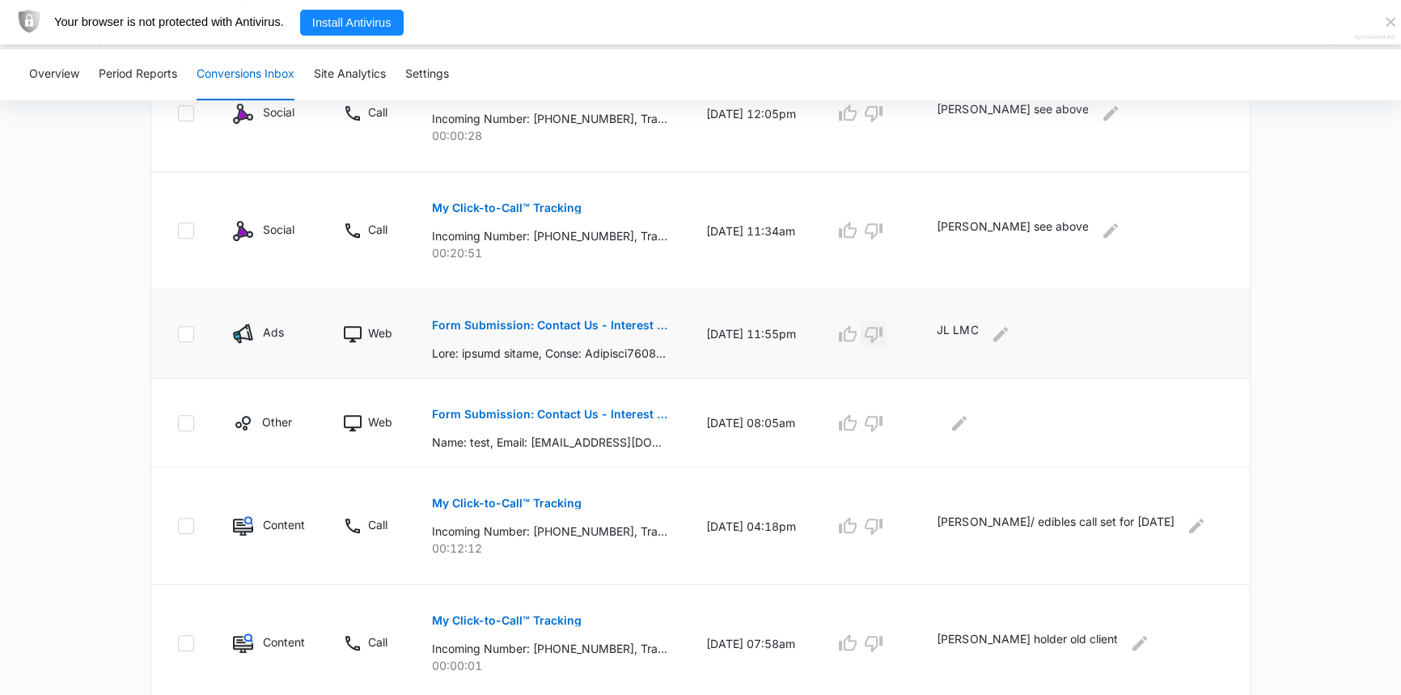
scroll to position [969, 0]
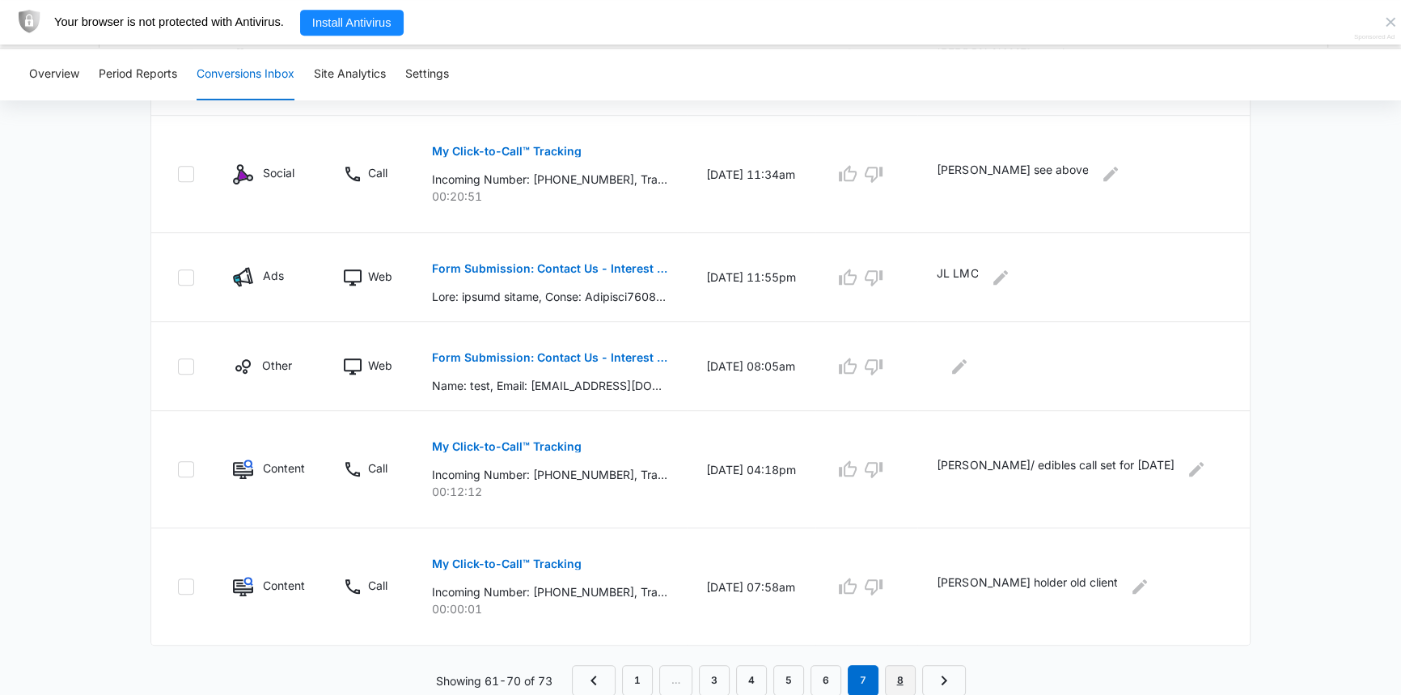
click at [906, 684] on link "8" at bounding box center [900, 680] width 31 height 31
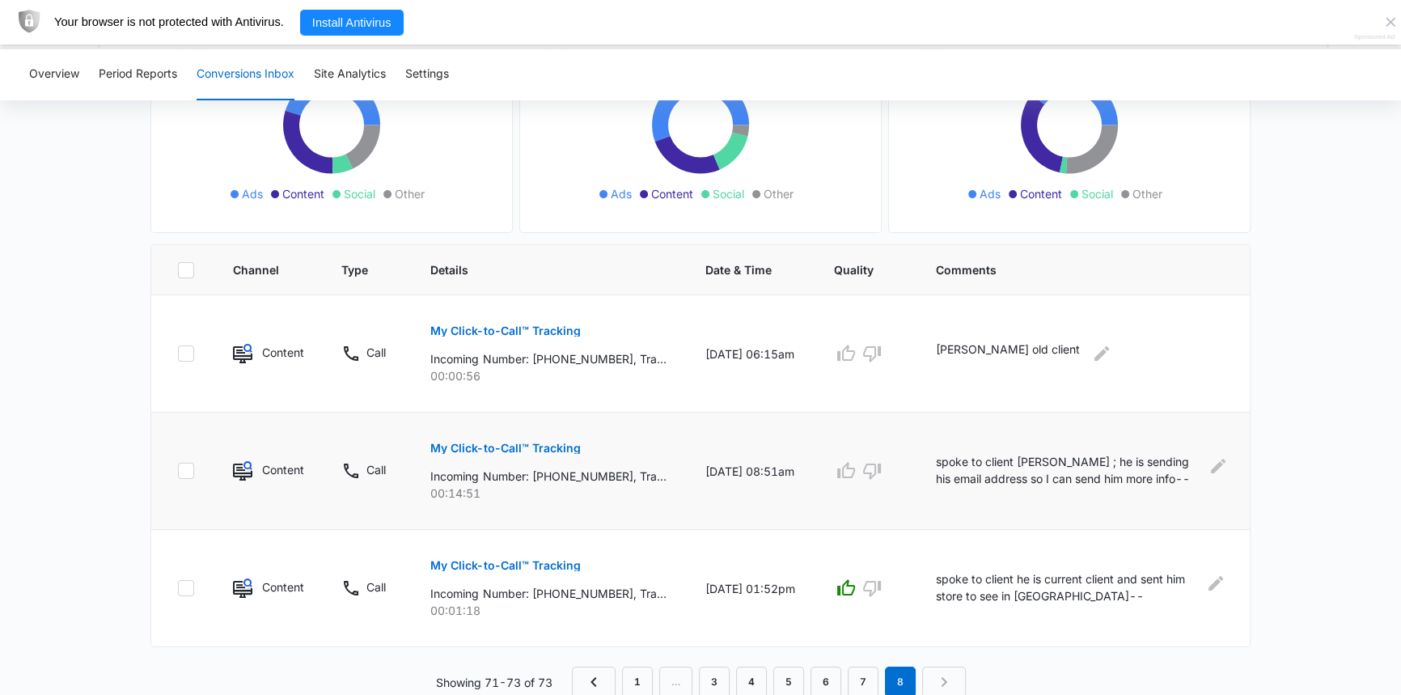
scroll to position [261, 0]
click at [943, 681] on nav "1 … 3 4 5 6 7 8" at bounding box center [769, 680] width 394 height 31
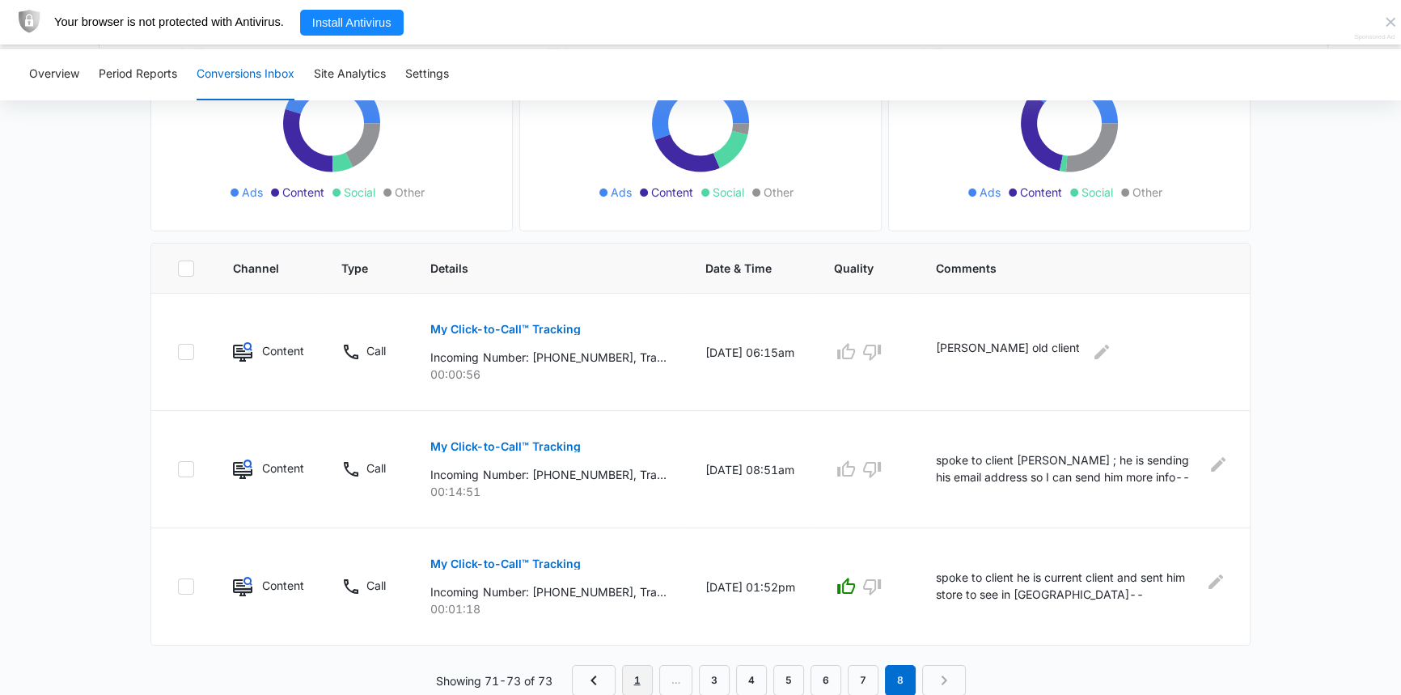
click at [642, 683] on link "1" at bounding box center [637, 680] width 31 height 31
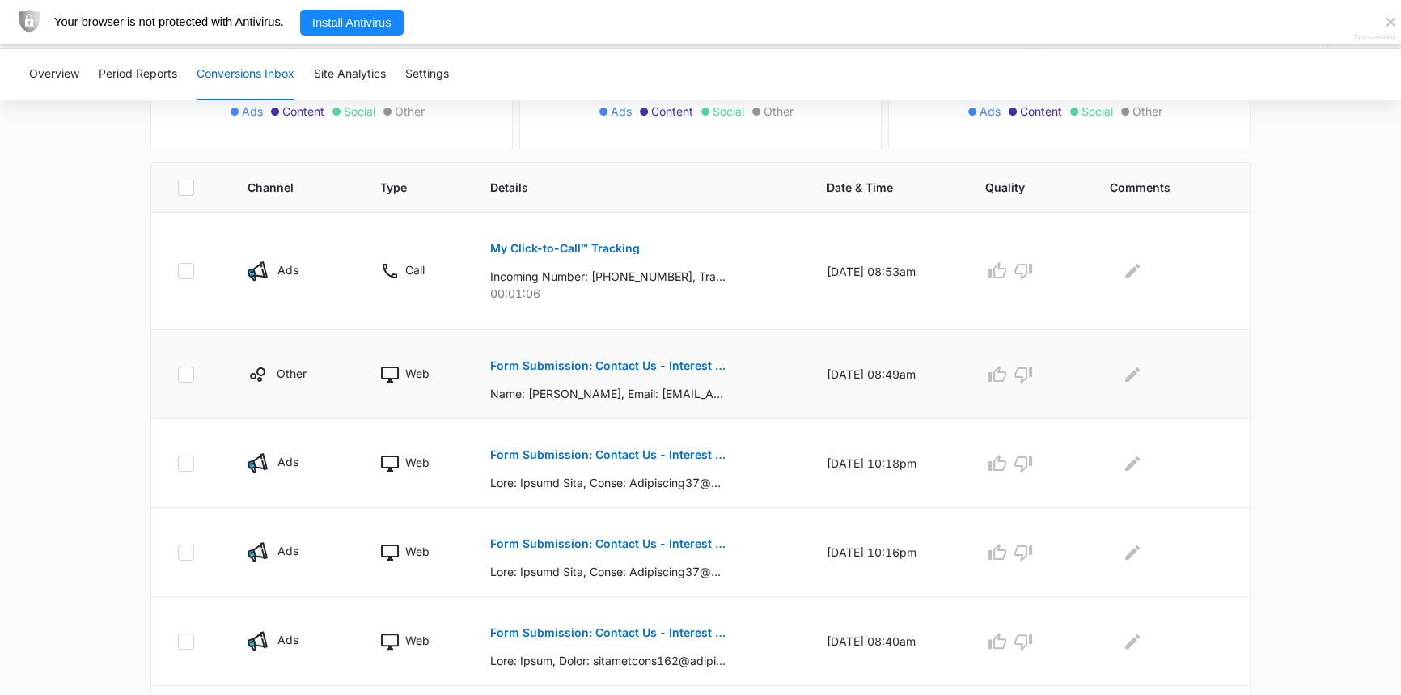
scroll to position [367, 0]
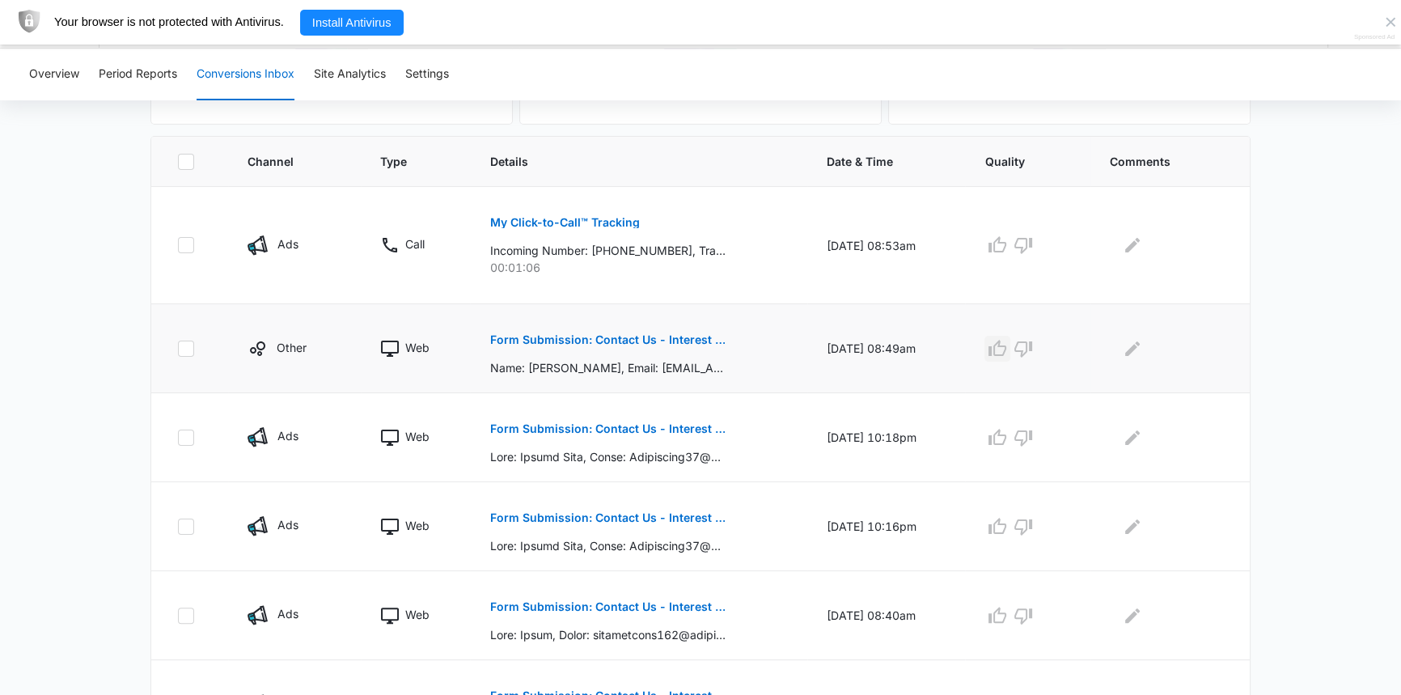
click at [1007, 346] on icon "button" at bounding box center [997, 348] width 19 height 19
click at [1007, 435] on icon "button" at bounding box center [998, 437] width 18 height 16
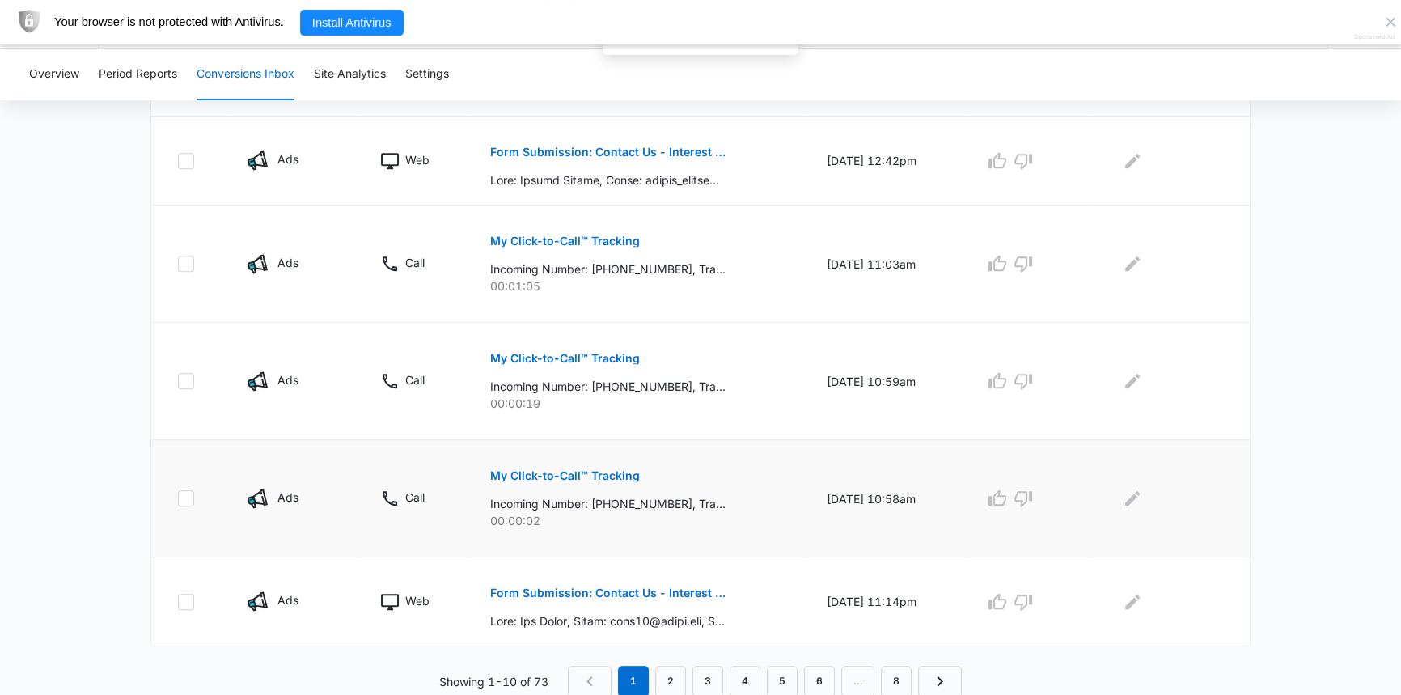
scroll to position [912, 0]
click at [671, 680] on link "2" at bounding box center [670, 680] width 31 height 31
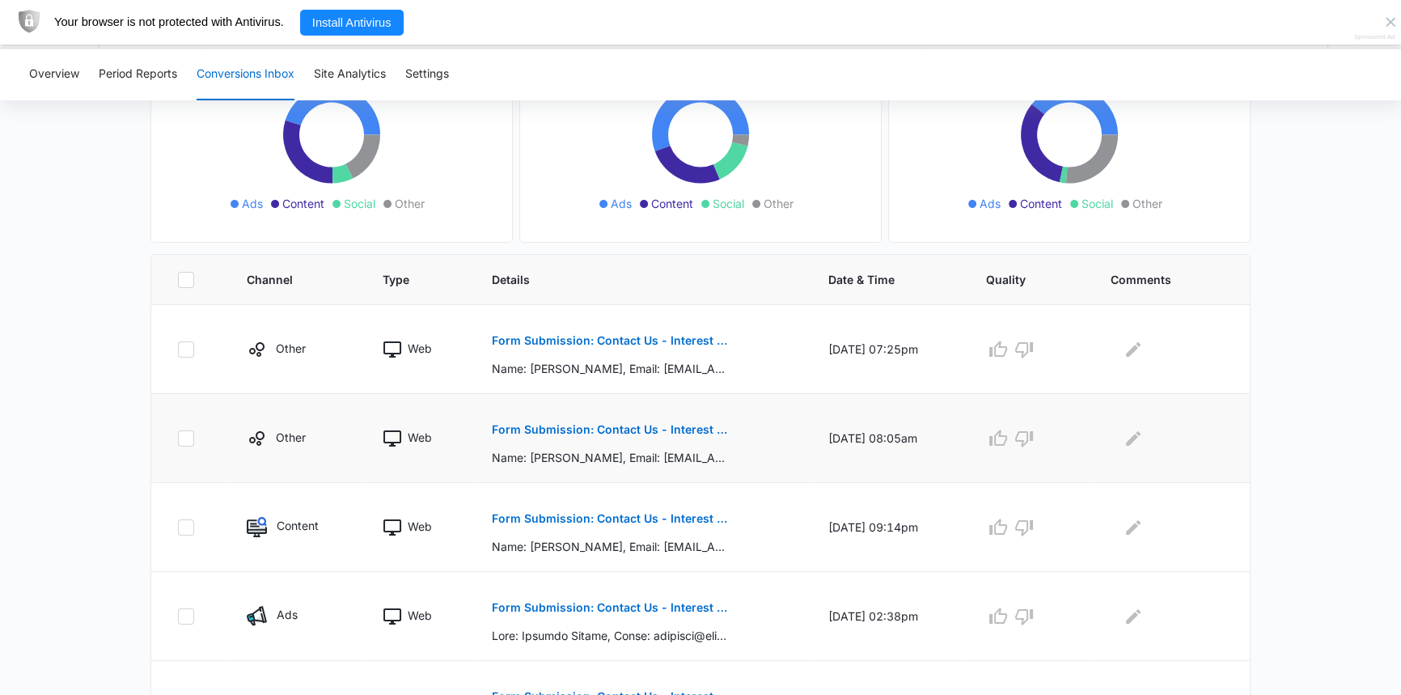
scroll to position [294, 0]
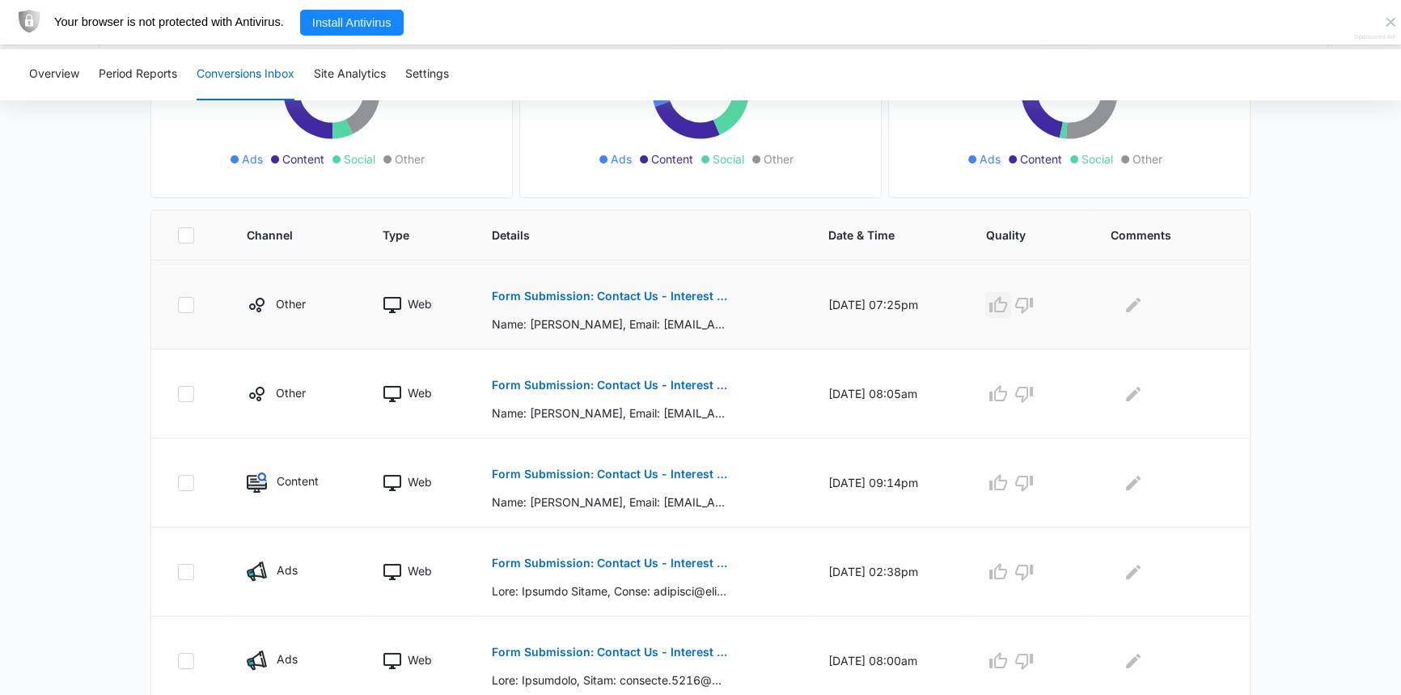
click at [1007, 302] on icon "button" at bounding box center [998, 304] width 19 height 19
click at [1007, 481] on icon "button" at bounding box center [998, 482] width 19 height 19
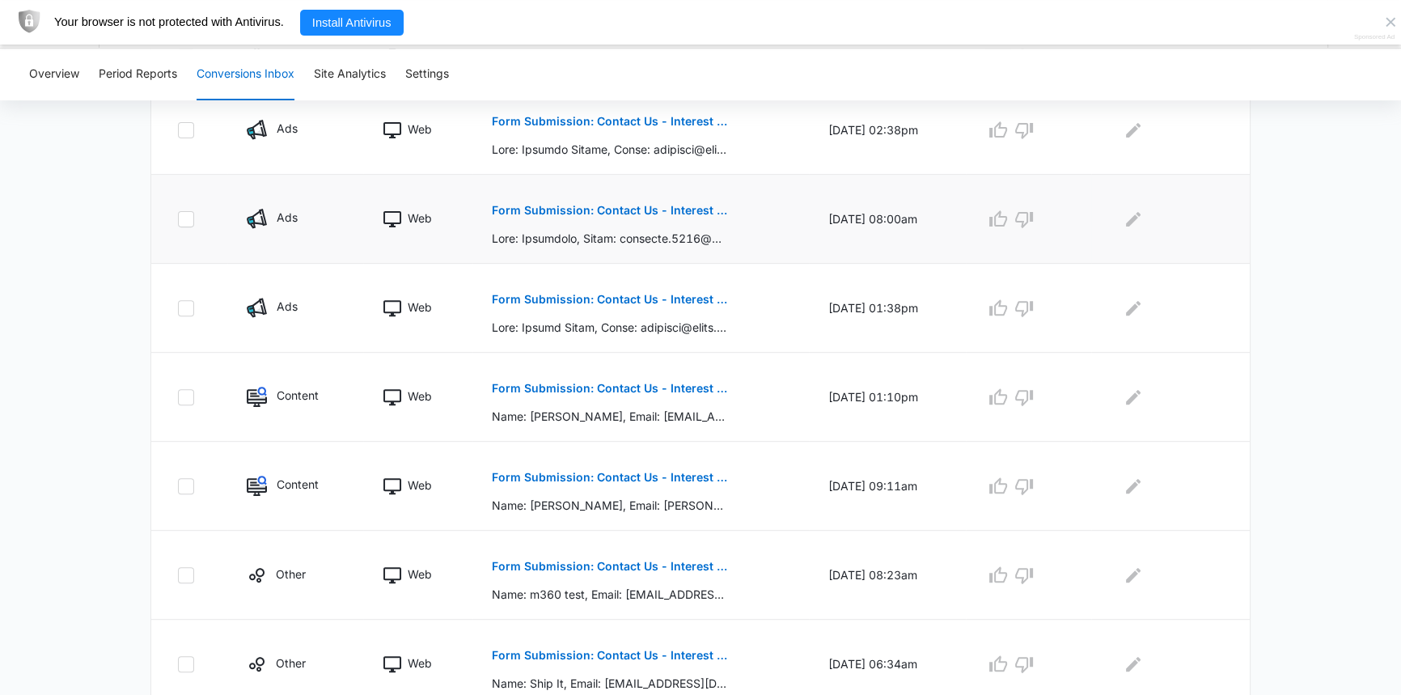
scroll to position [799, 0]
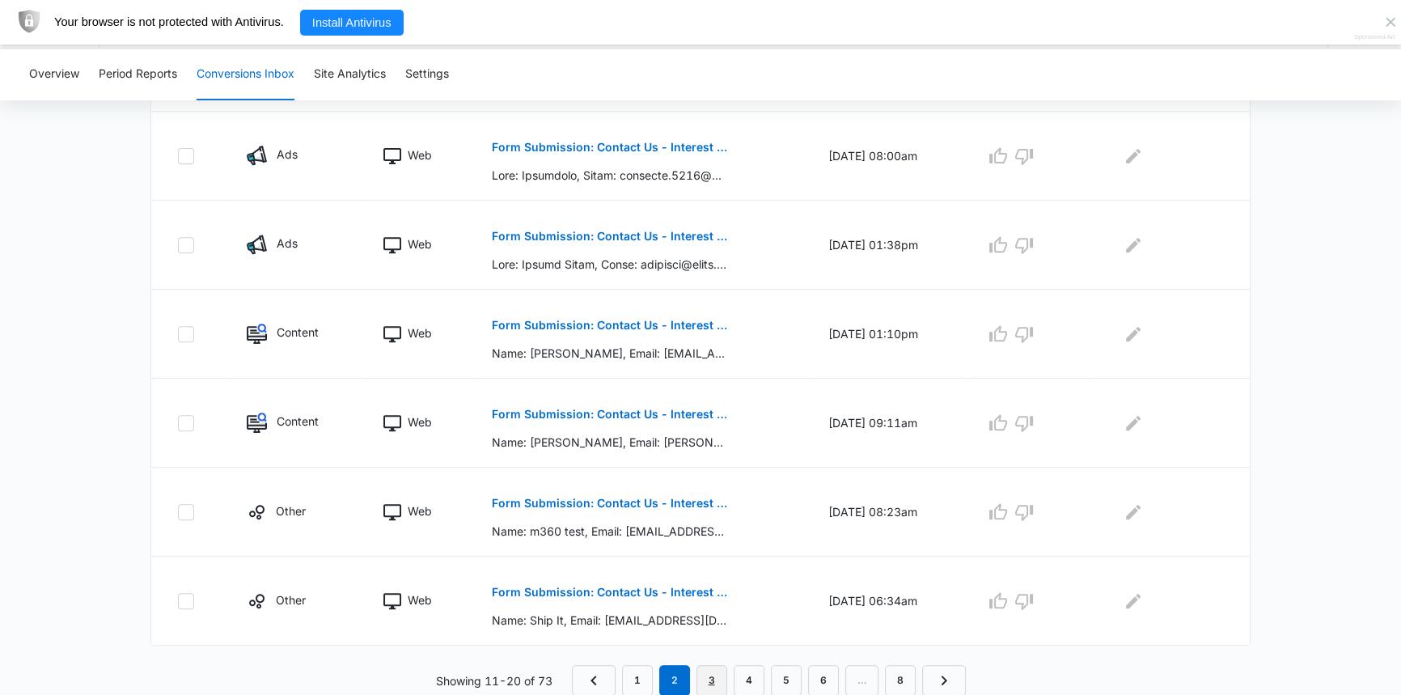
click at [716, 675] on link "3" at bounding box center [712, 680] width 31 height 31
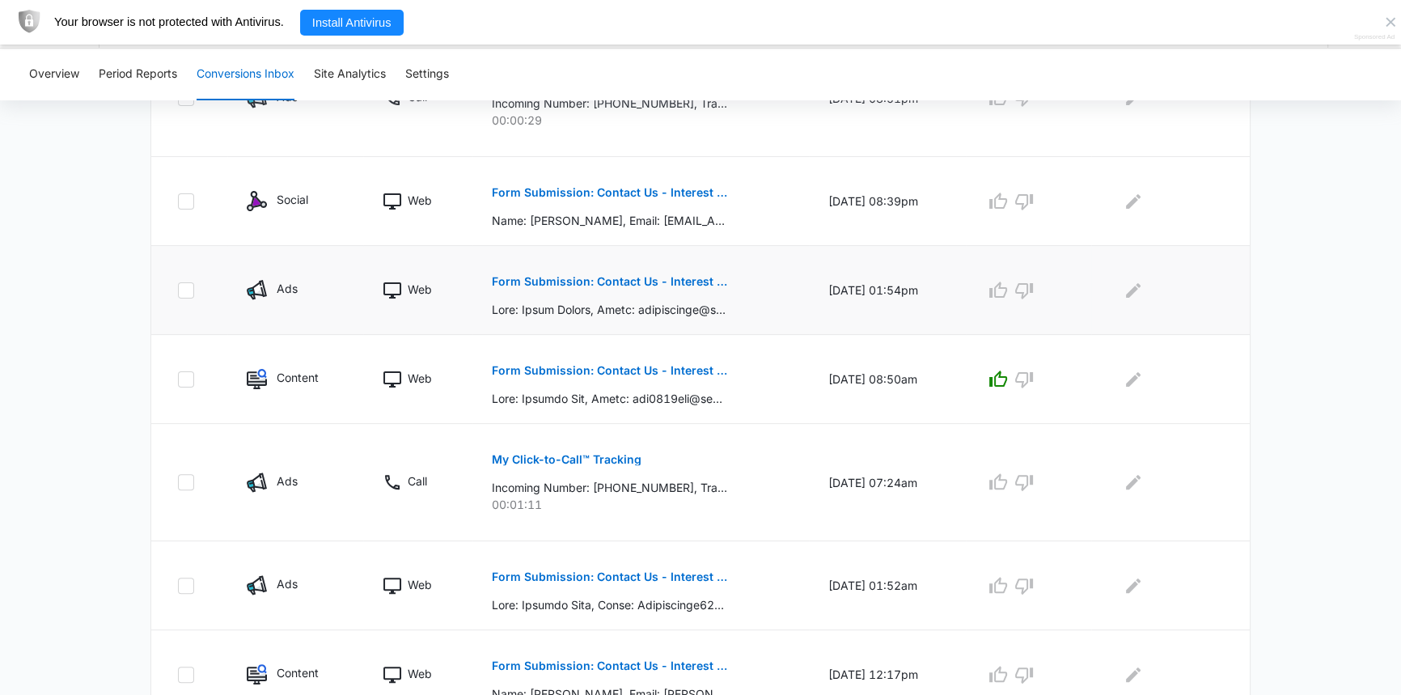
scroll to position [578, 0]
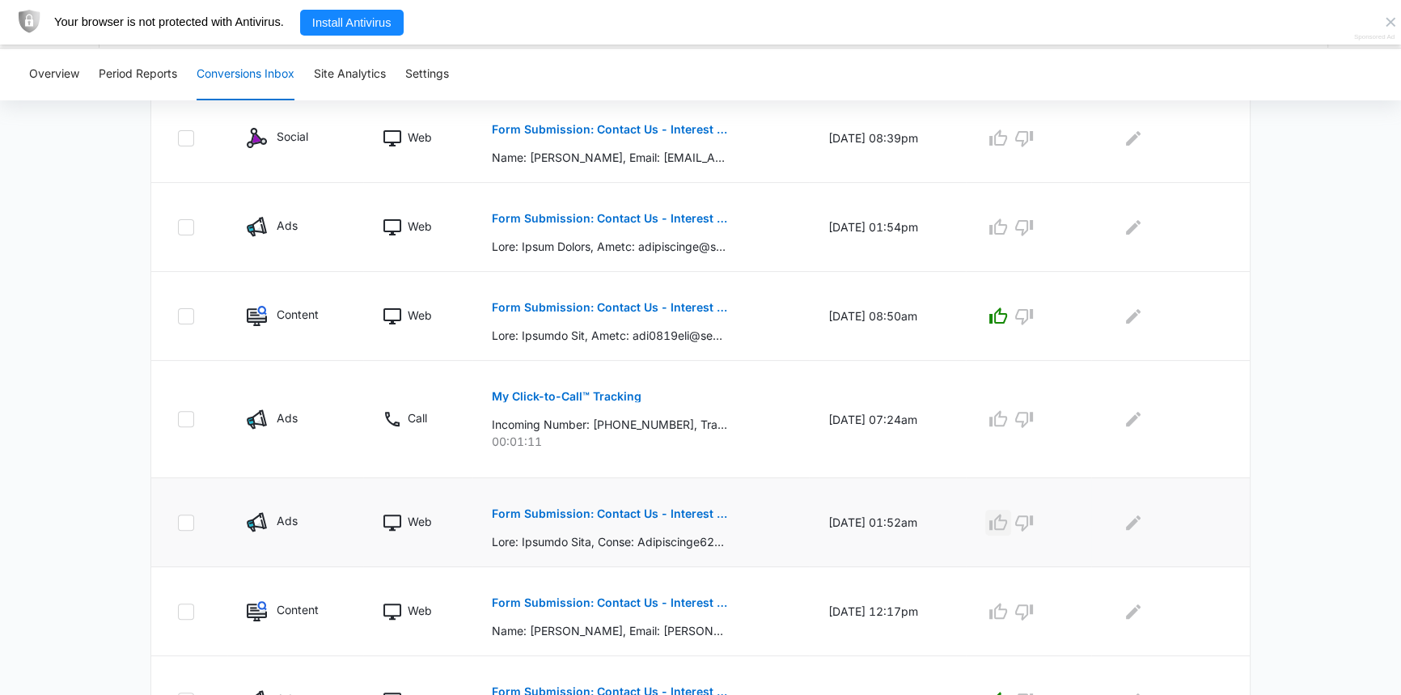
click at [1008, 522] on icon "button" at bounding box center [998, 522] width 19 height 19
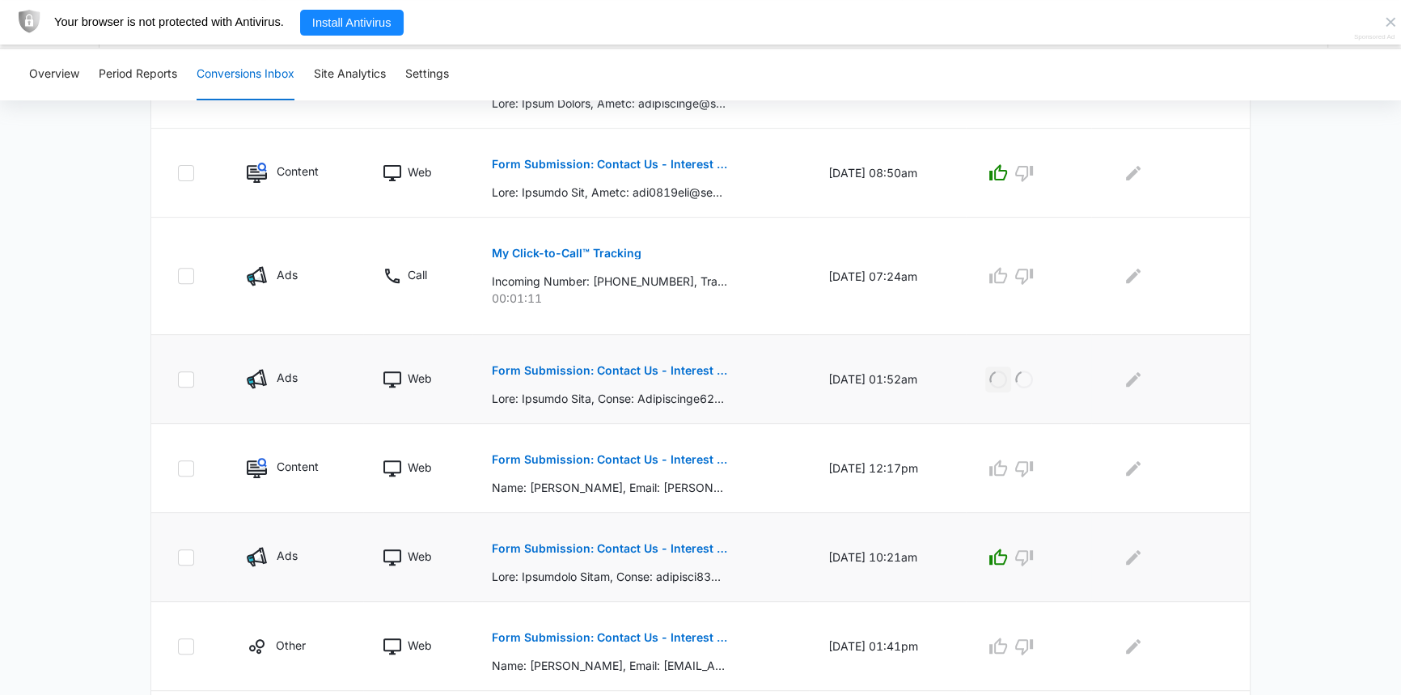
scroll to position [725, 0]
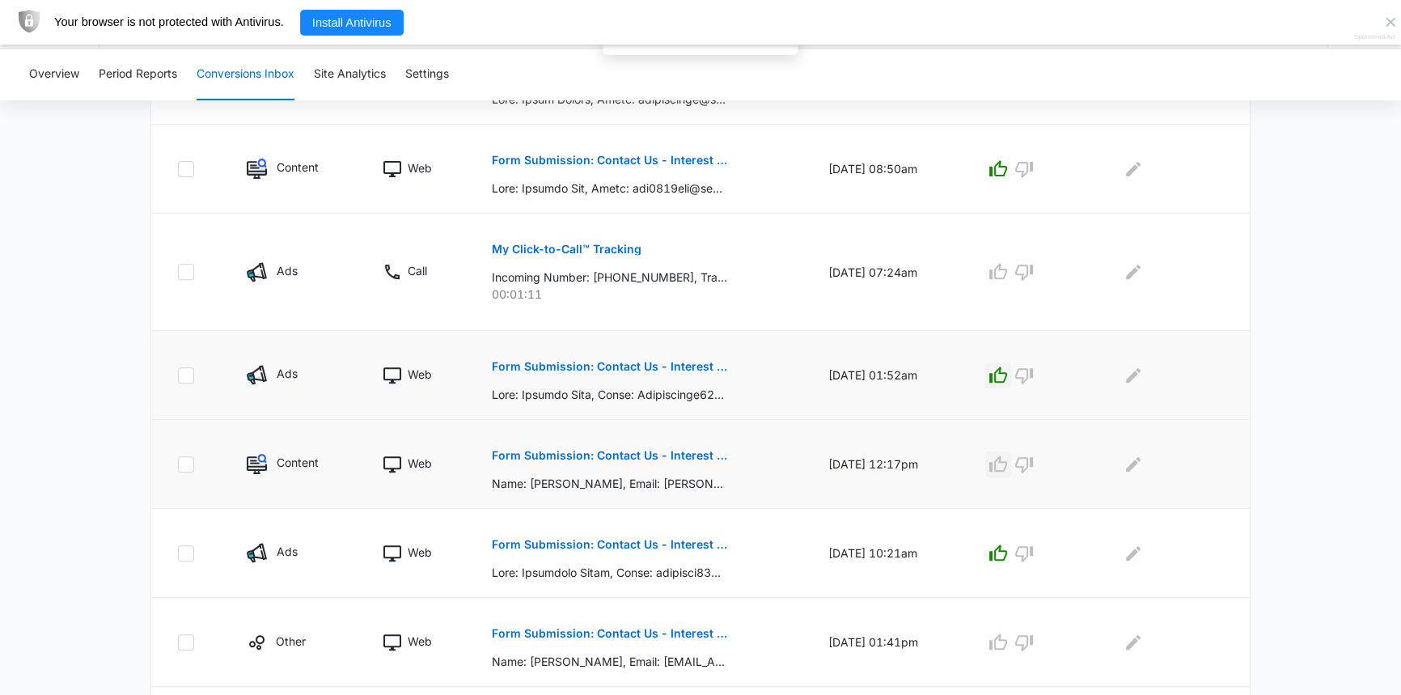
click at [1008, 464] on icon "button" at bounding box center [998, 464] width 19 height 19
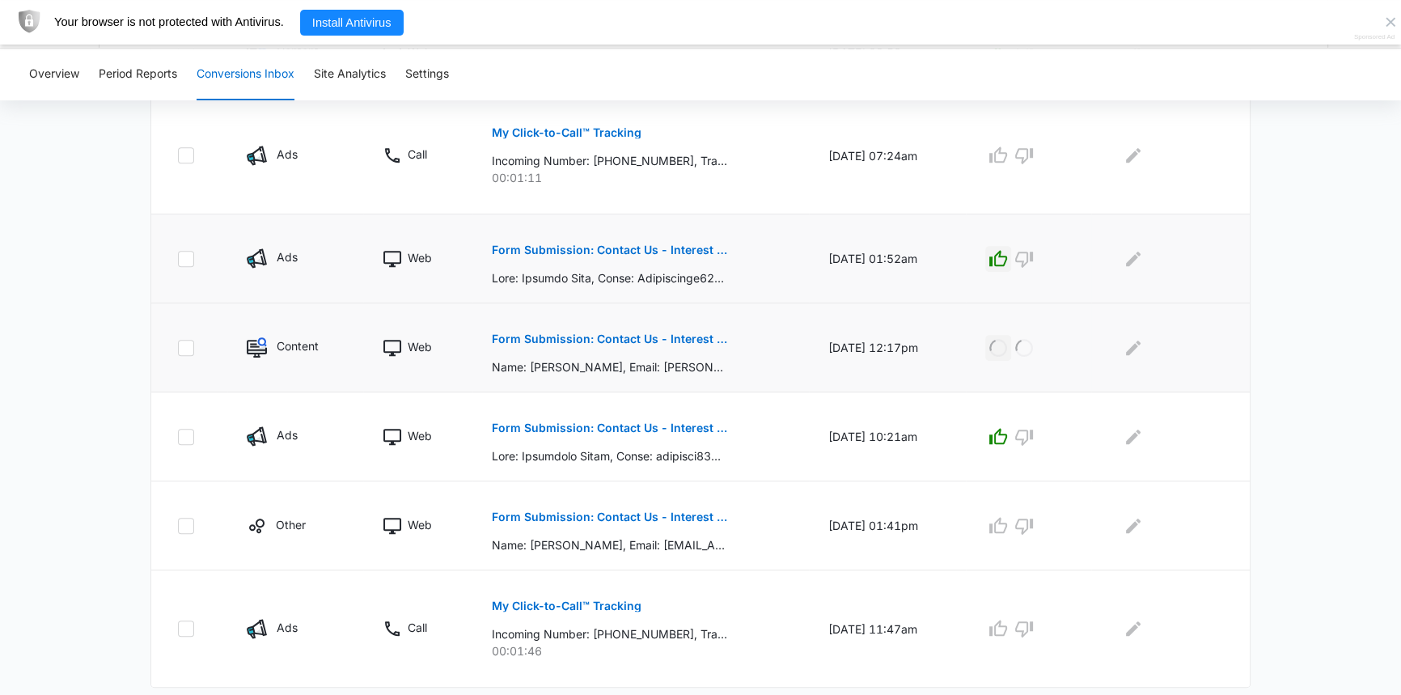
scroll to position [883, 0]
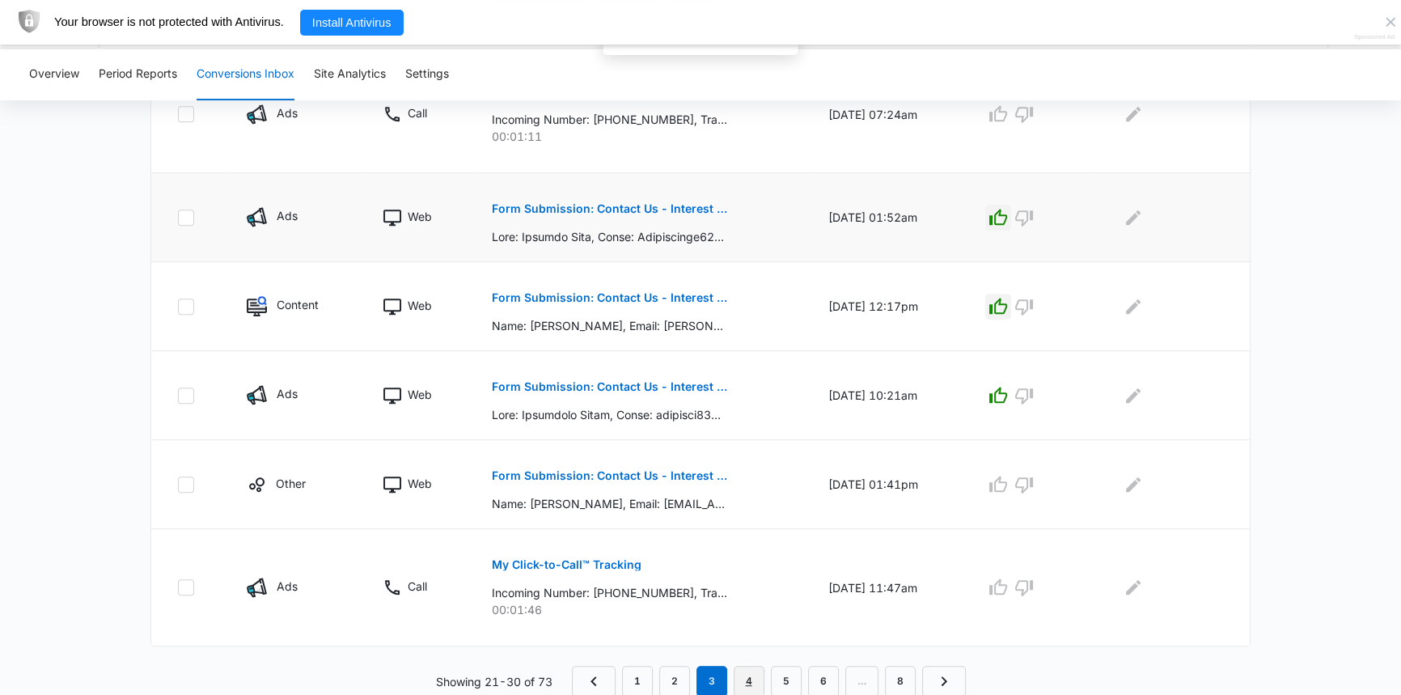
click at [754, 685] on link "4" at bounding box center [749, 681] width 31 height 31
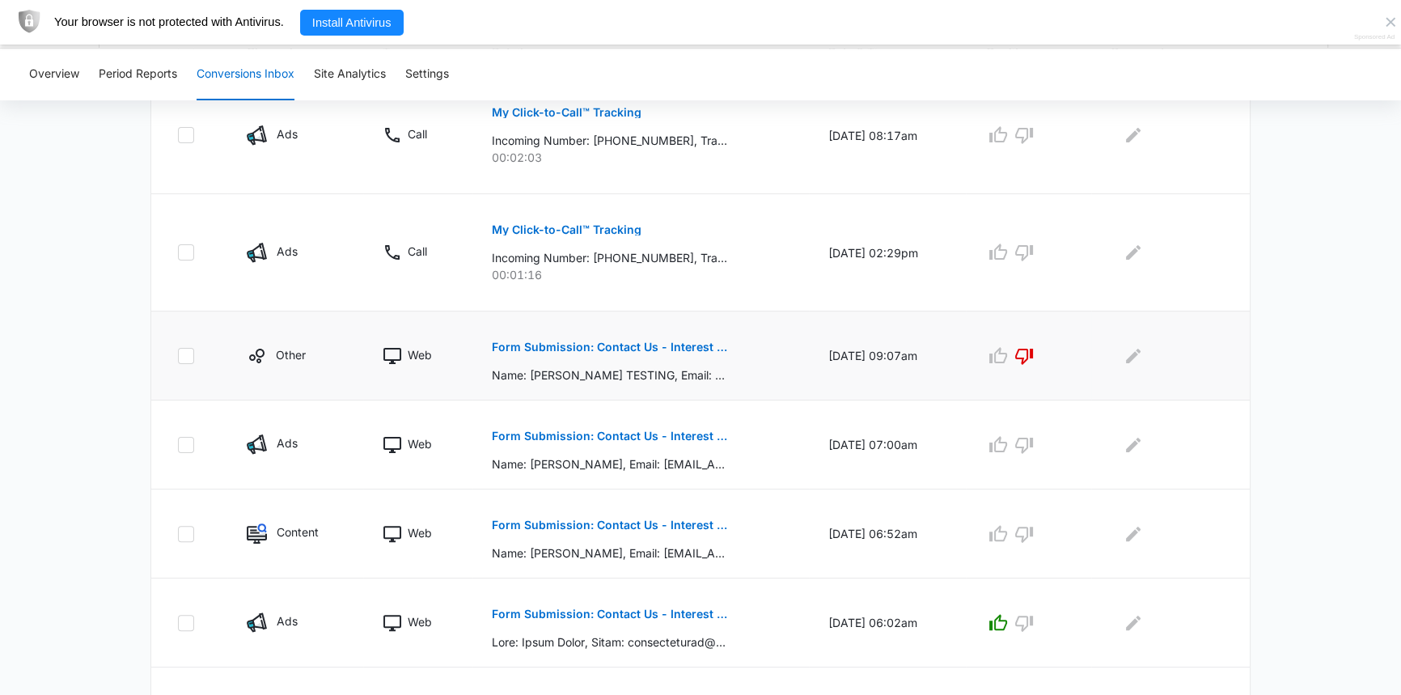
scroll to position [515, 0]
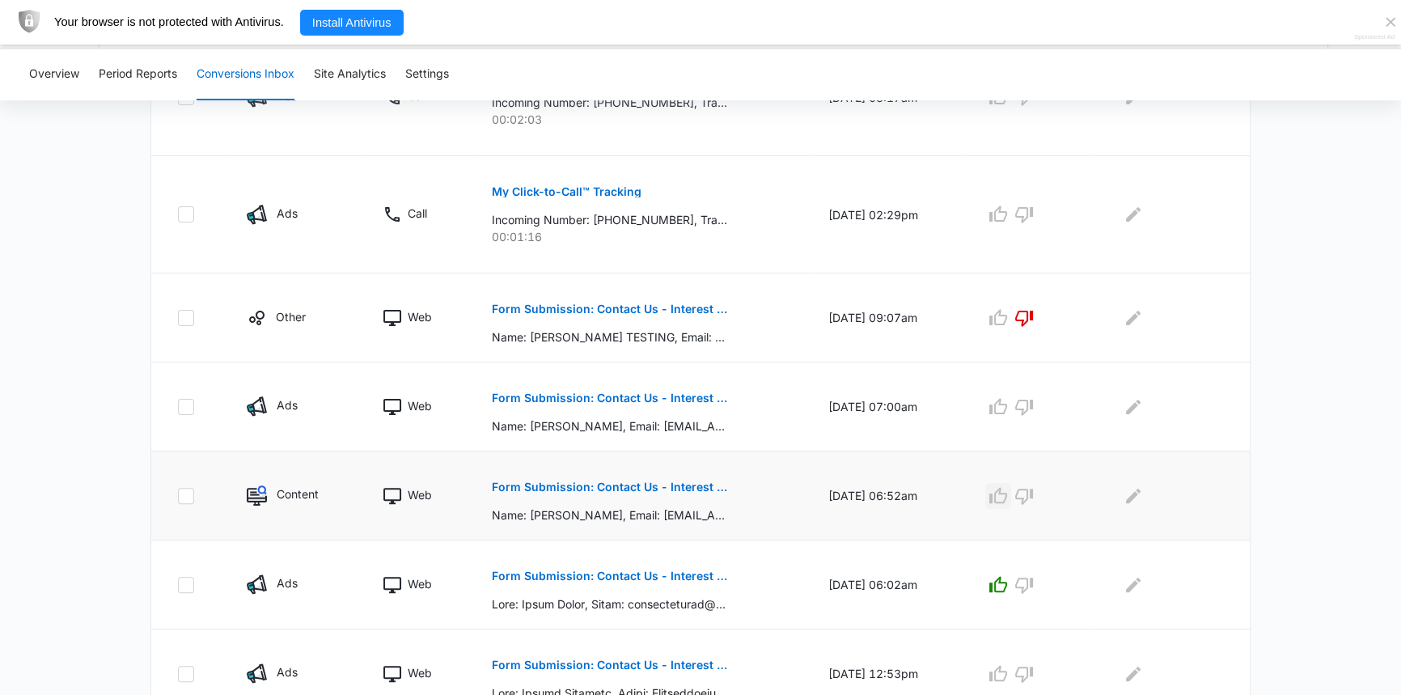
click at [1008, 497] on icon "button" at bounding box center [998, 495] width 19 height 19
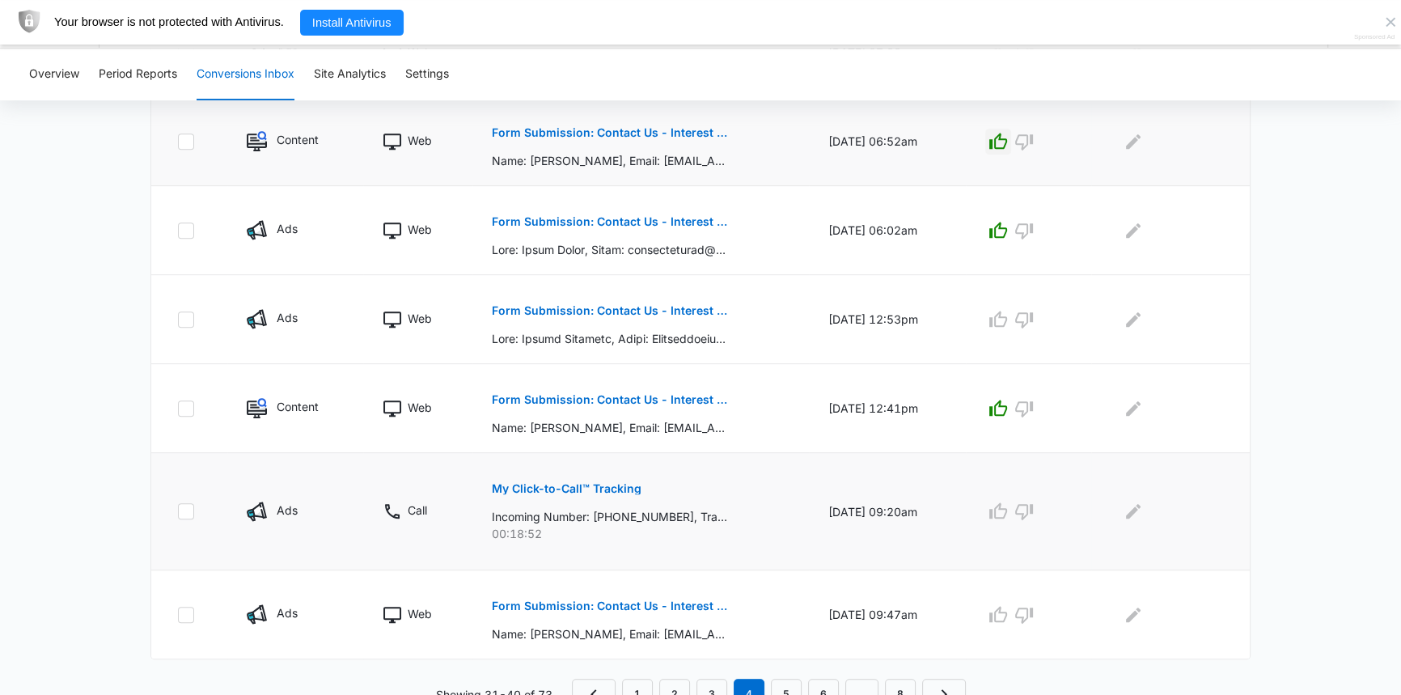
scroll to position [883, 0]
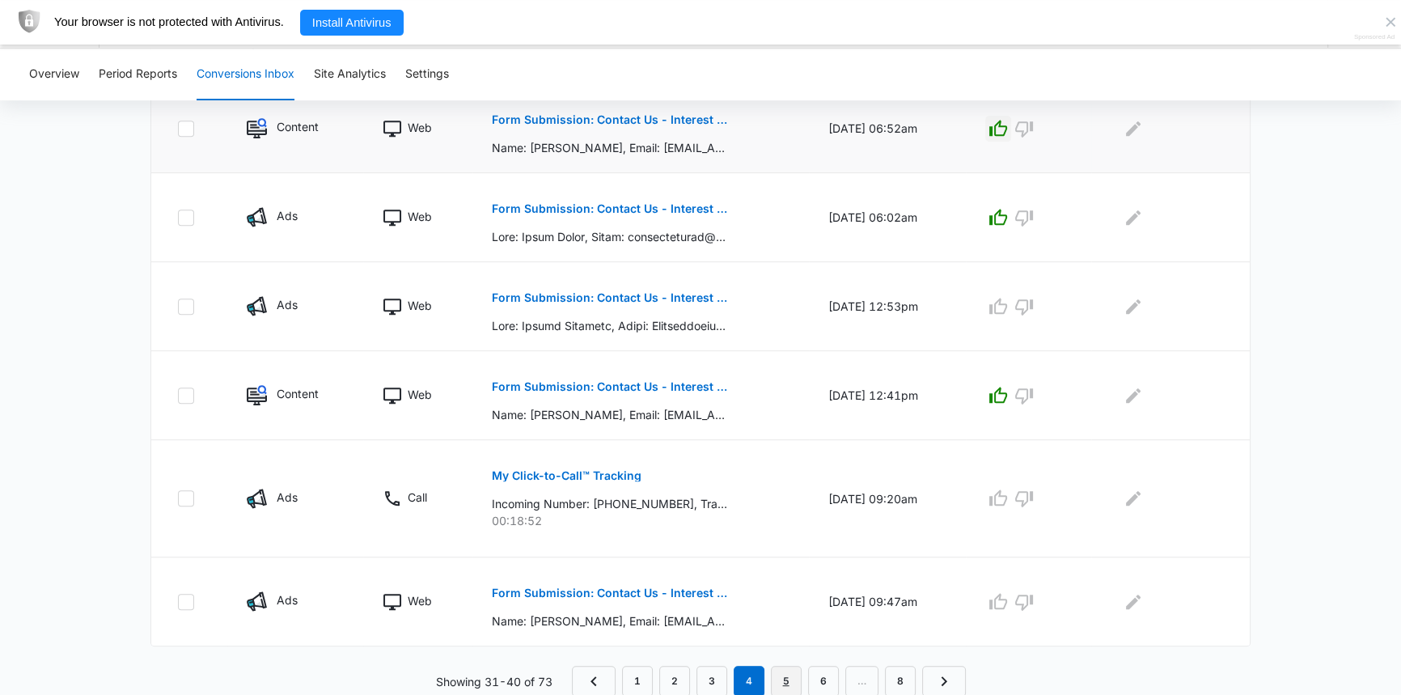
click at [791, 683] on link "5" at bounding box center [786, 681] width 31 height 31
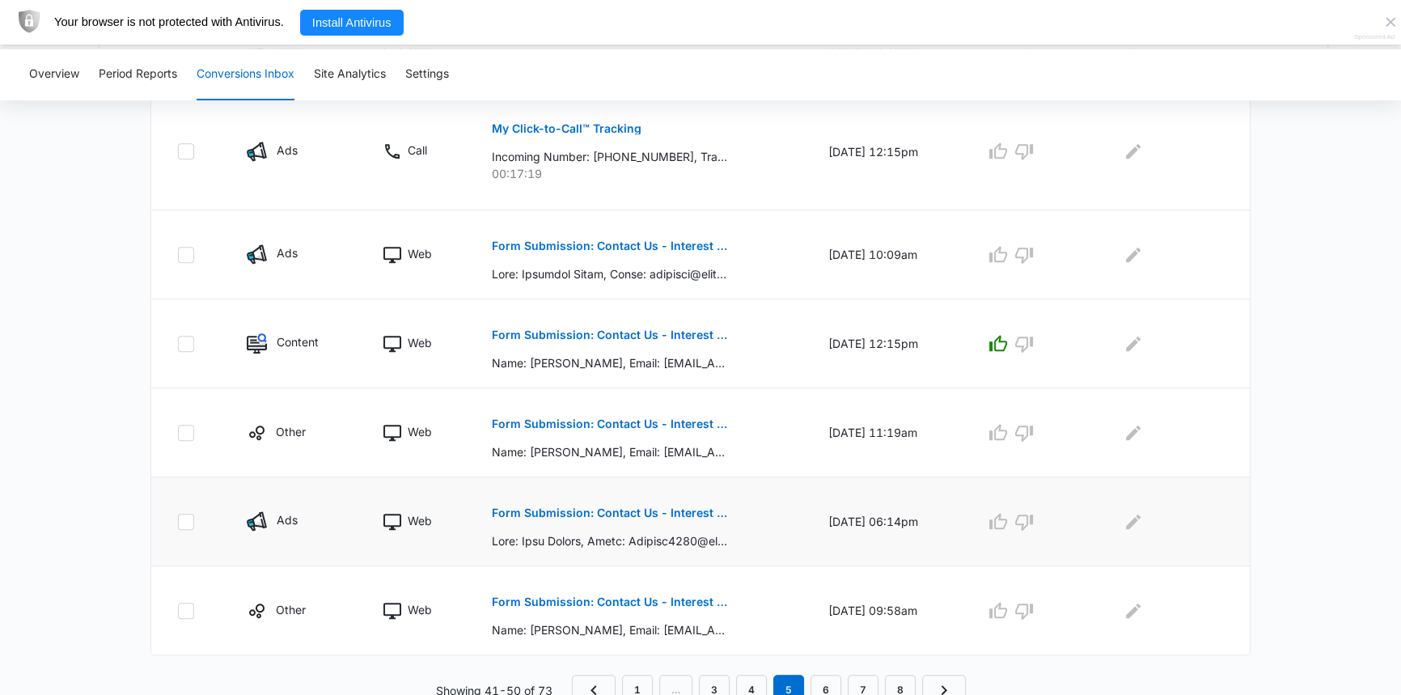
scroll to position [912, 0]
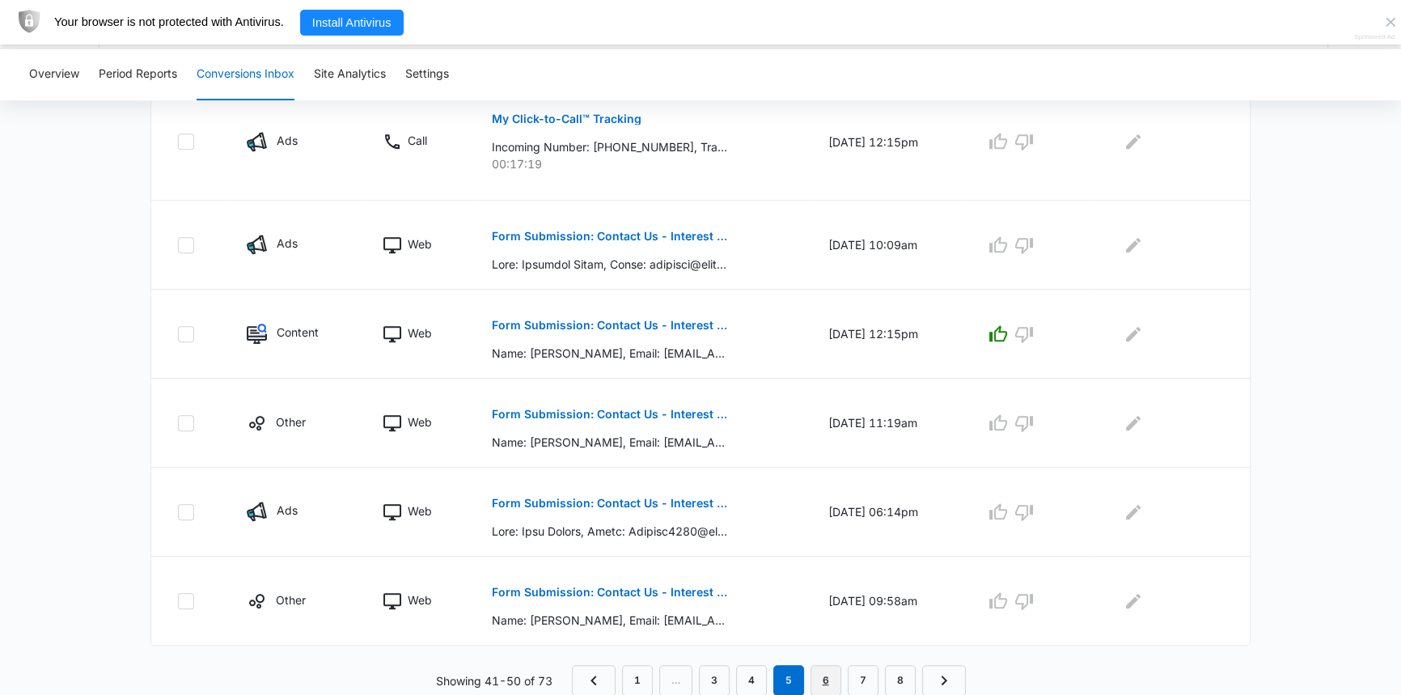
click at [833, 682] on link "6" at bounding box center [826, 680] width 31 height 31
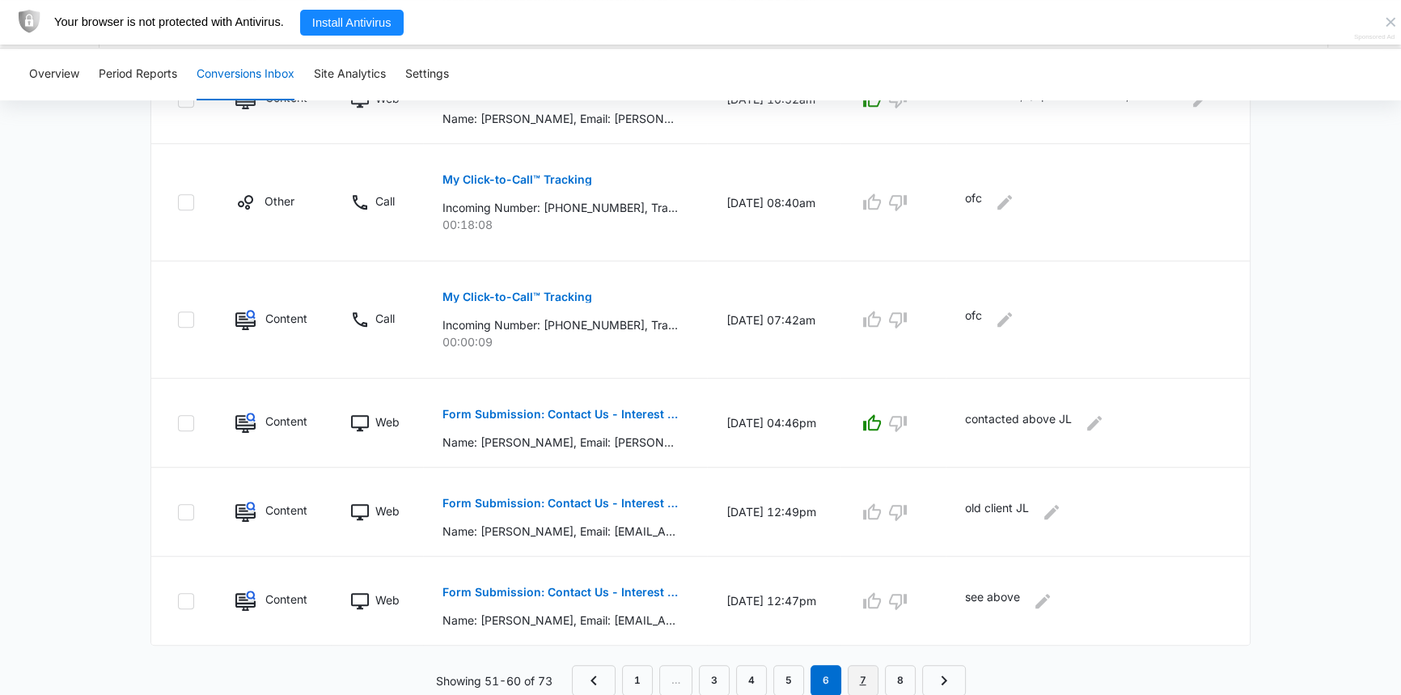
click at [861, 686] on link "7" at bounding box center [863, 680] width 31 height 31
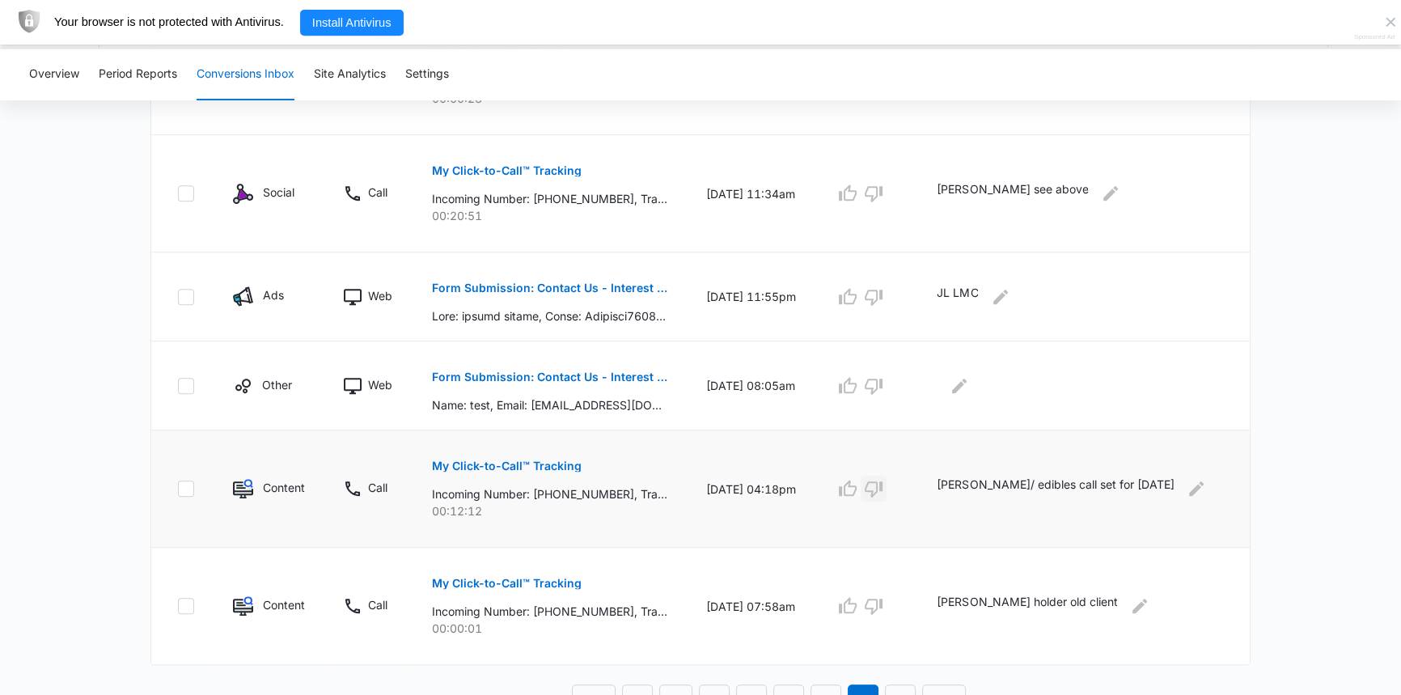
scroll to position [969, 0]
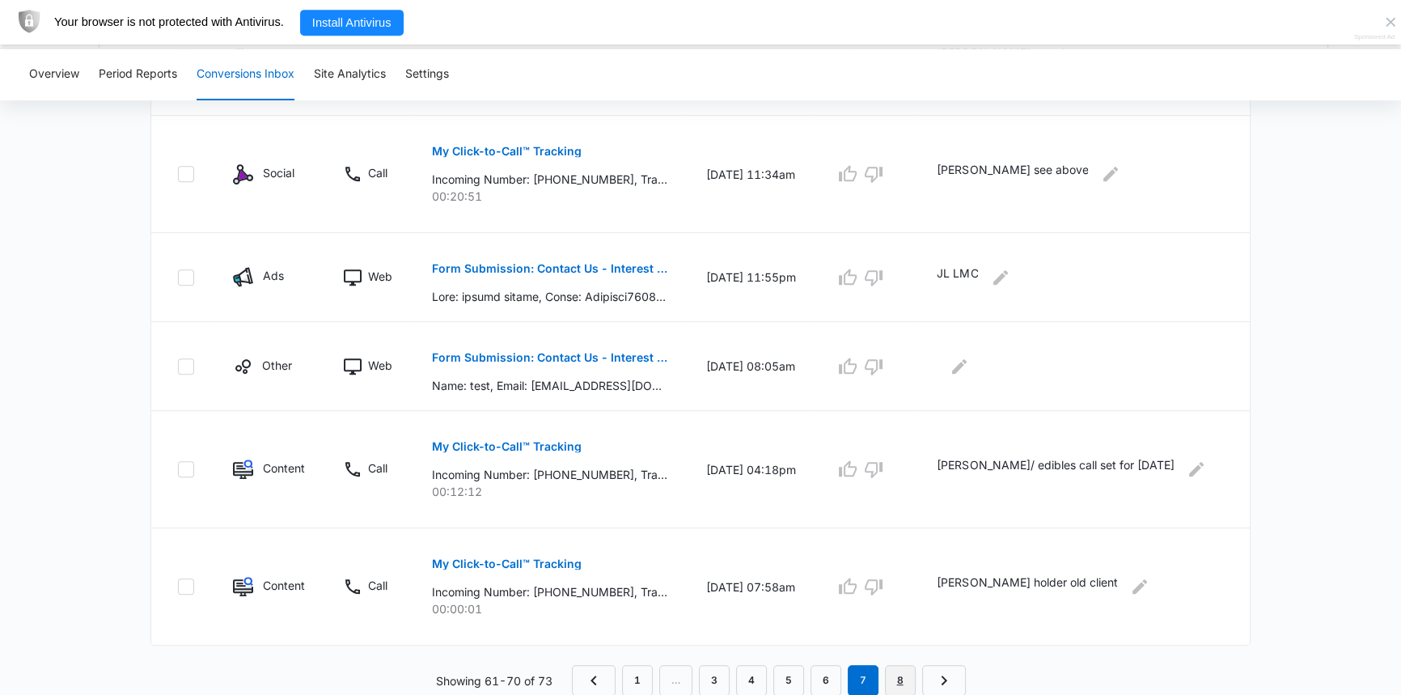
click at [895, 689] on link "8" at bounding box center [900, 680] width 31 height 31
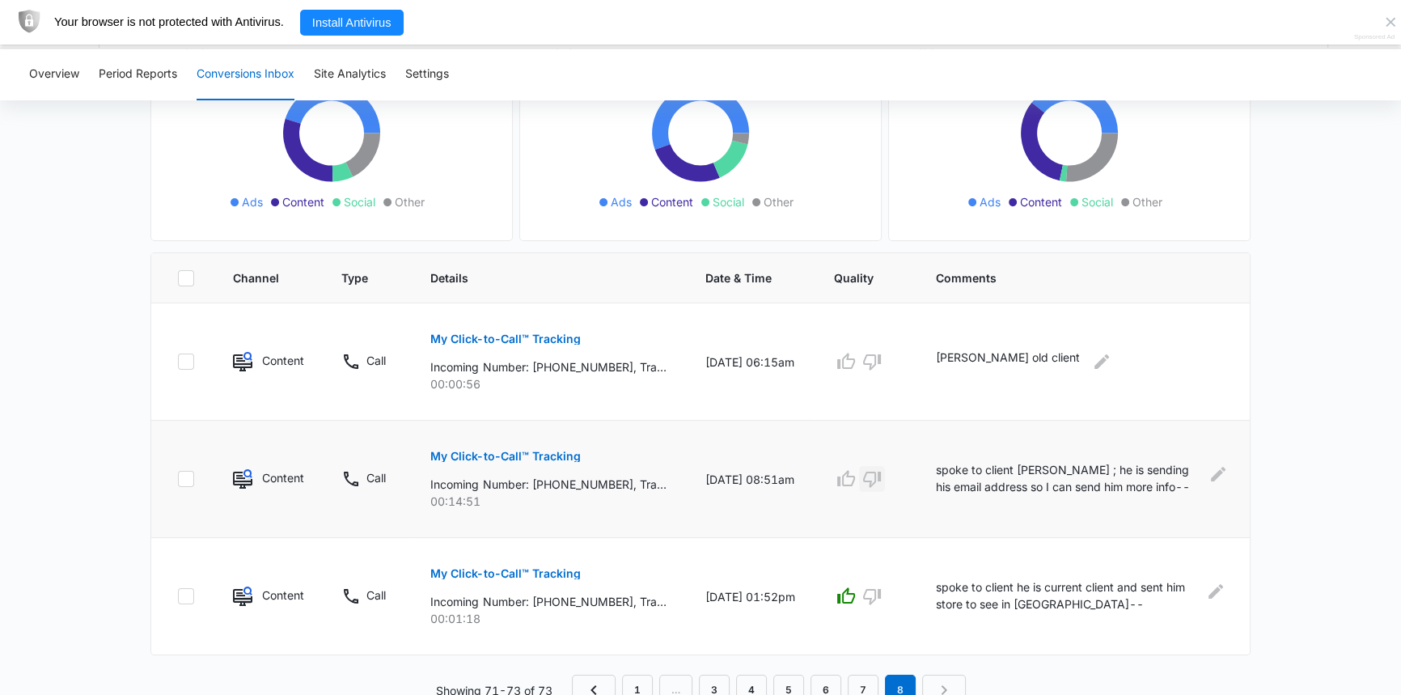
scroll to position [261, 0]
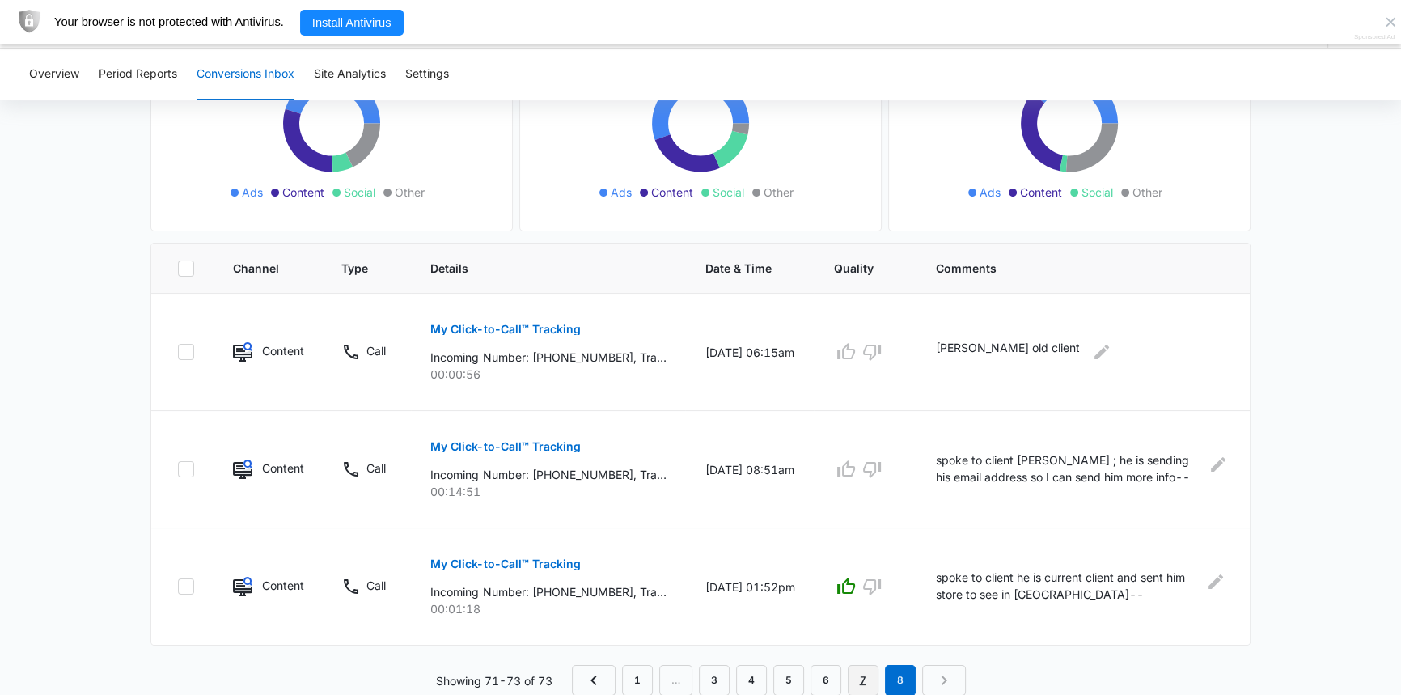
click at [870, 675] on link "7" at bounding box center [863, 680] width 31 height 31
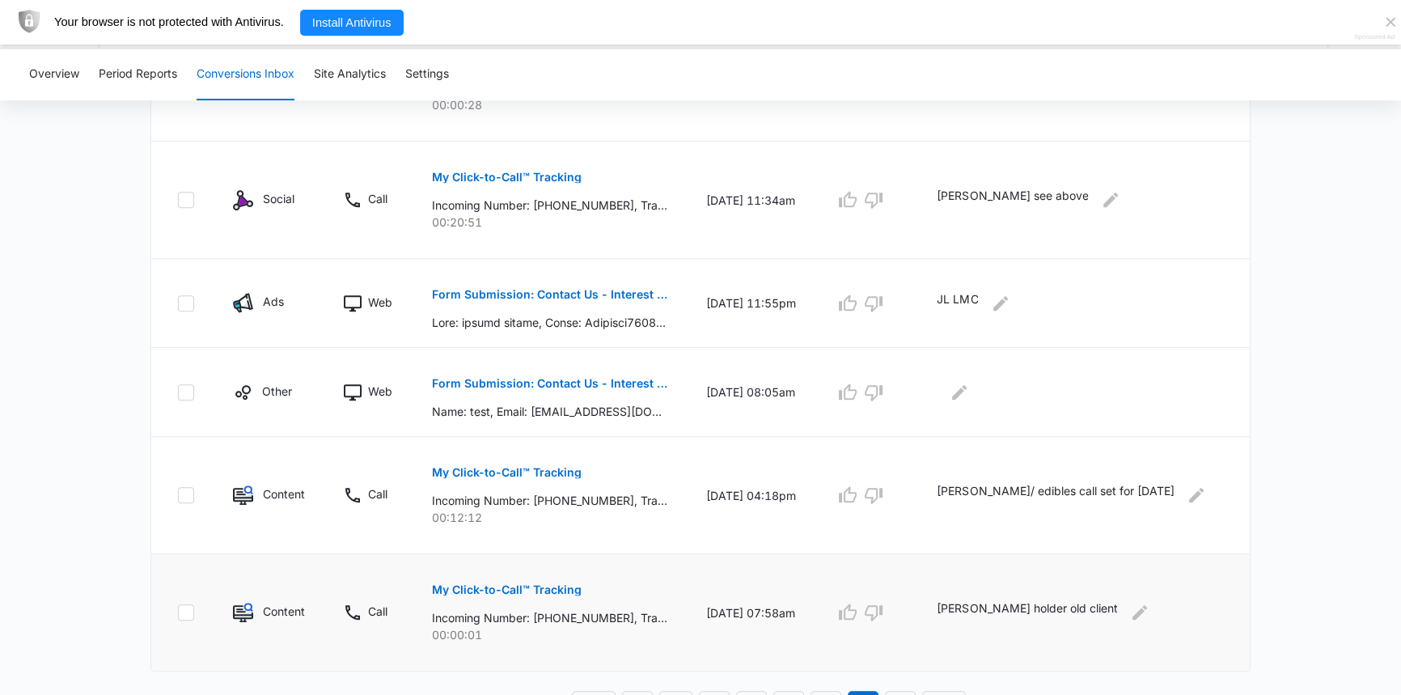
scroll to position [969, 0]
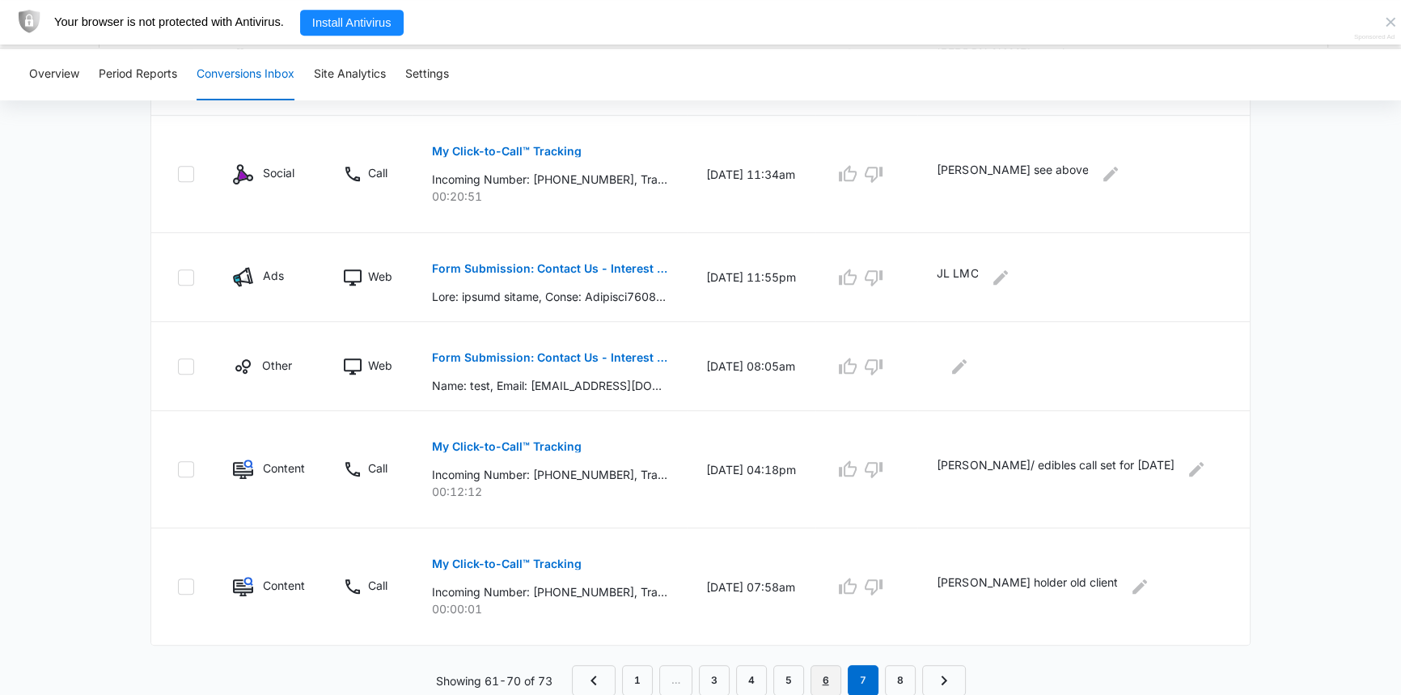
click at [820, 680] on link "6" at bounding box center [826, 680] width 31 height 31
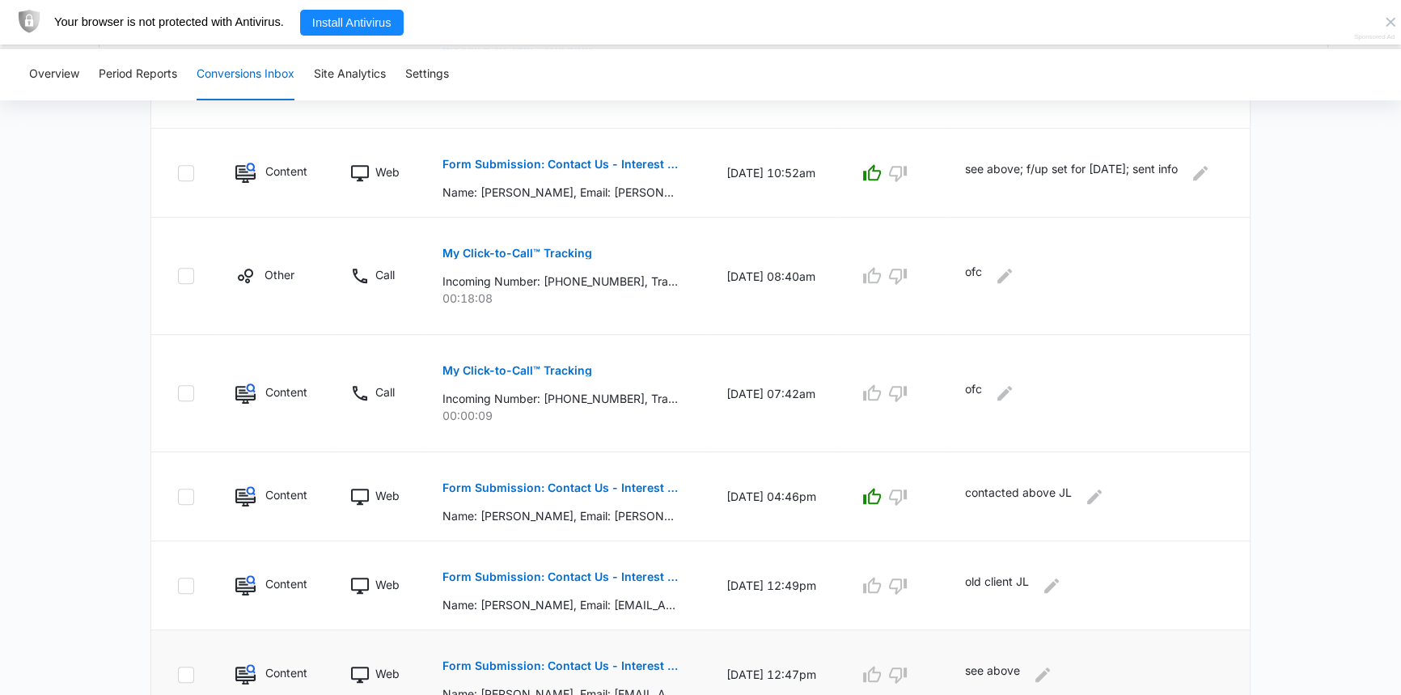
scroll to position [765, 0]
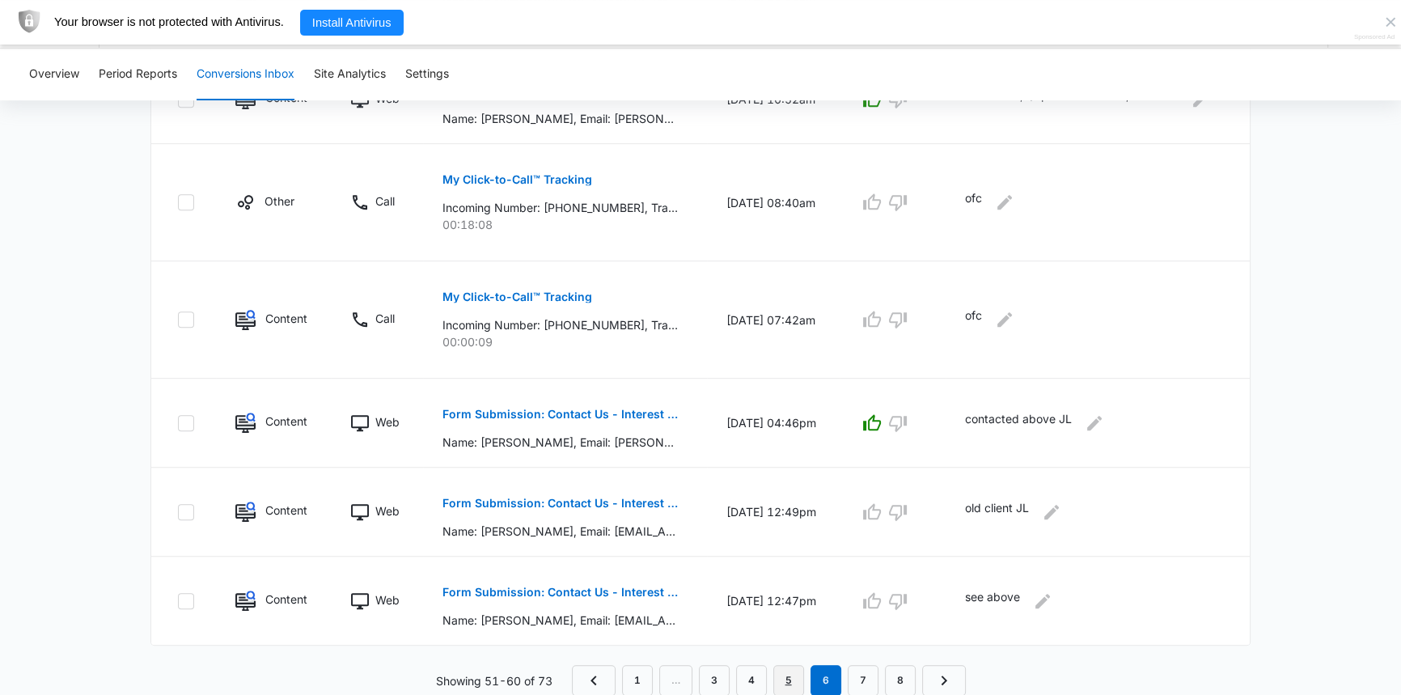
click at [792, 676] on link "5" at bounding box center [789, 680] width 31 height 31
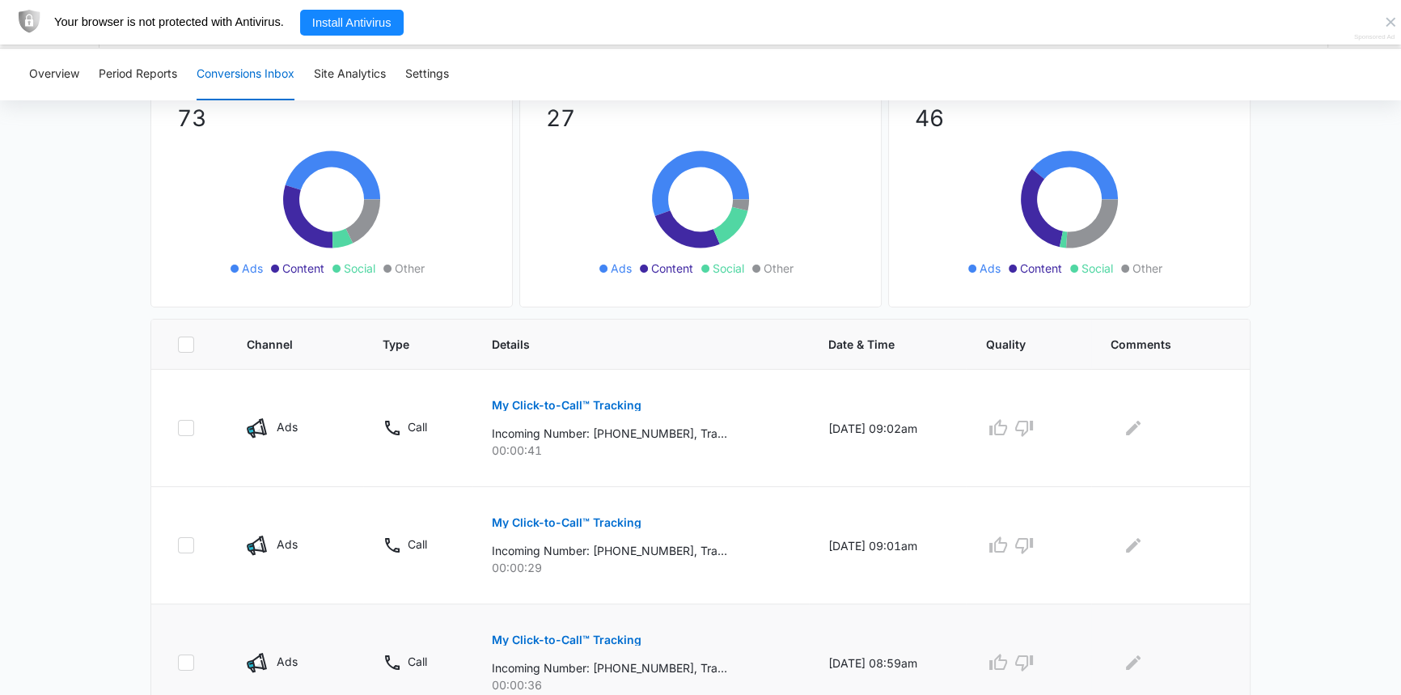
scroll to position [294, 0]
